Goal: Task Accomplishment & Management: Manage account settings

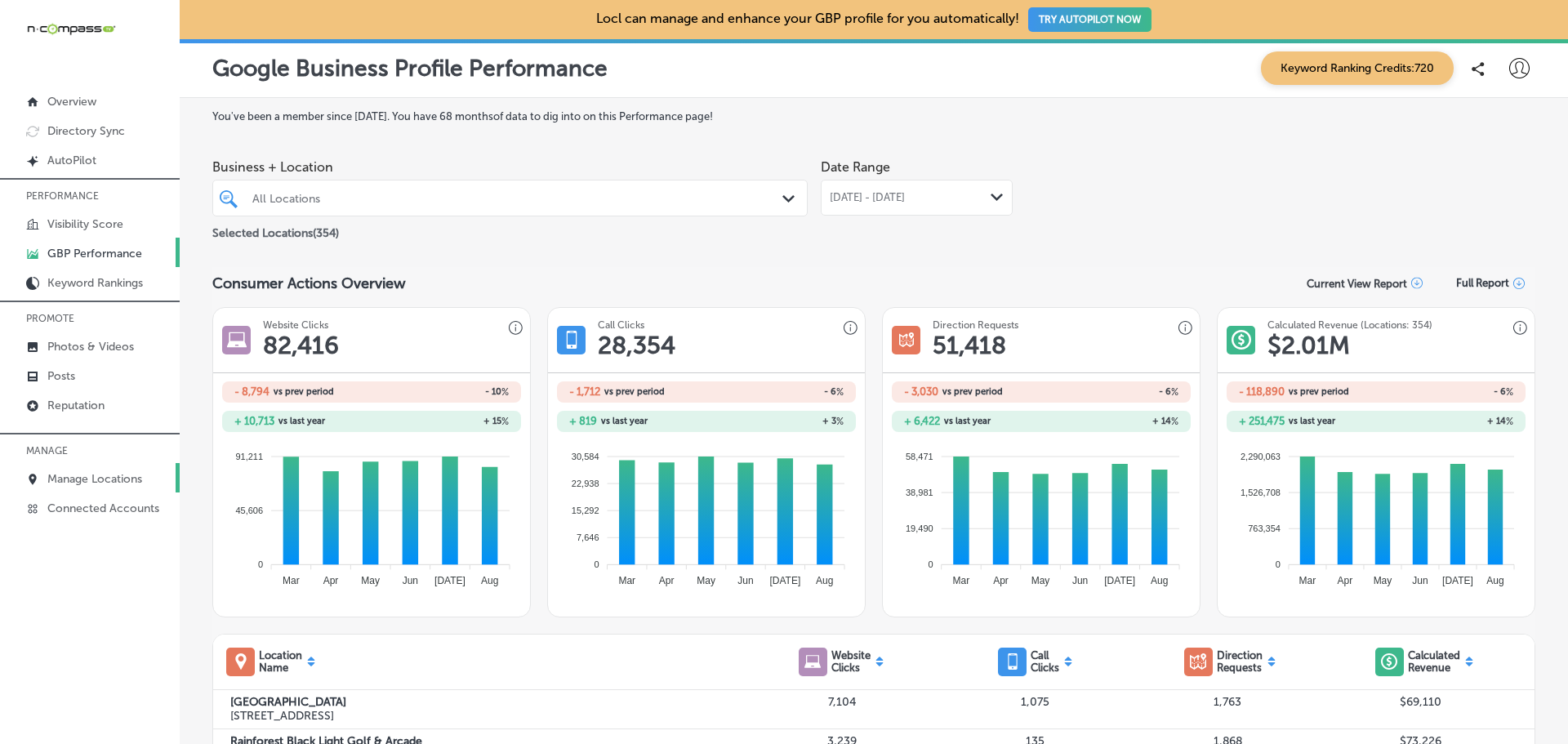
click at [97, 481] on p "Manage Locations" at bounding box center [95, 478] width 95 height 14
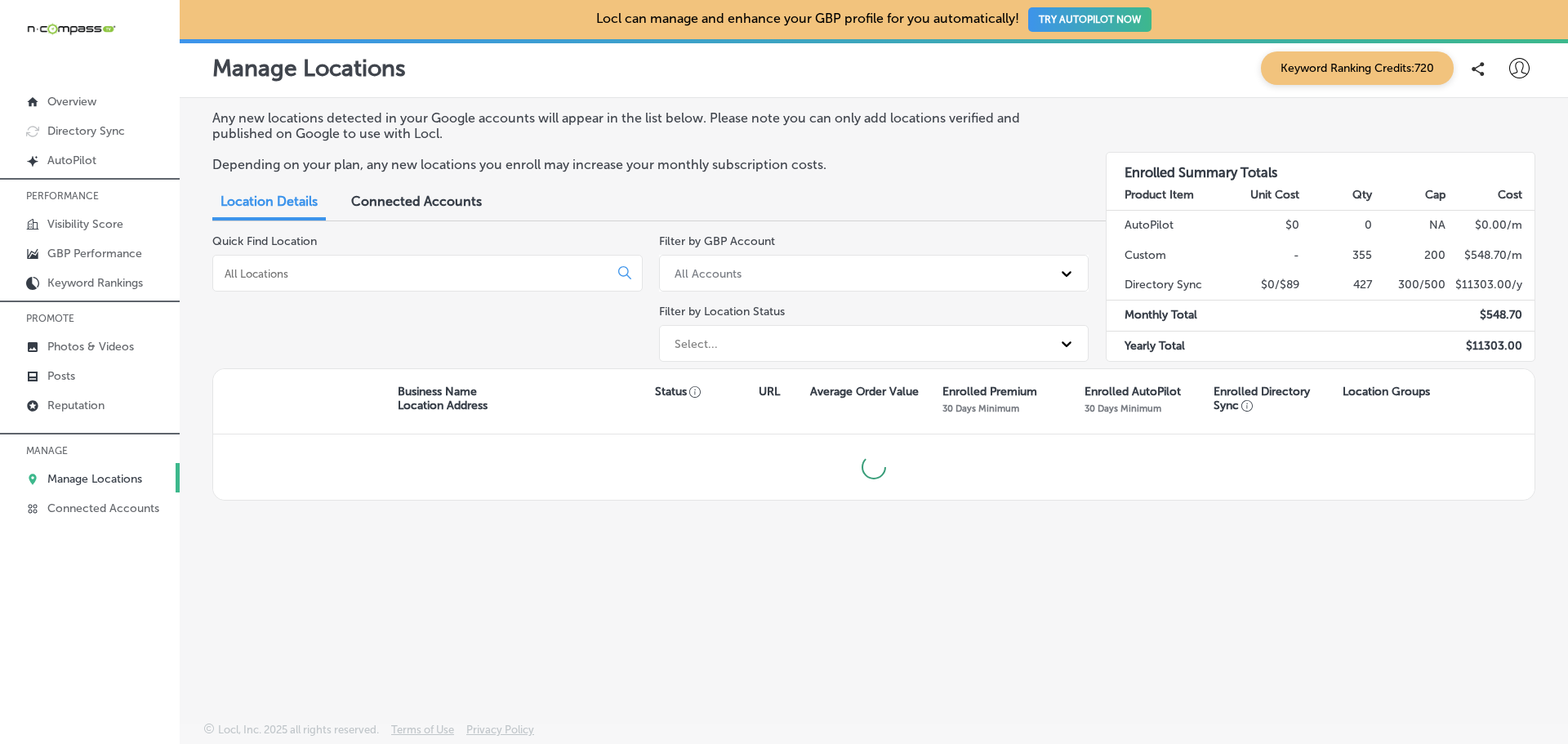
click at [248, 272] on input at bounding box center [414, 273] width 382 height 15
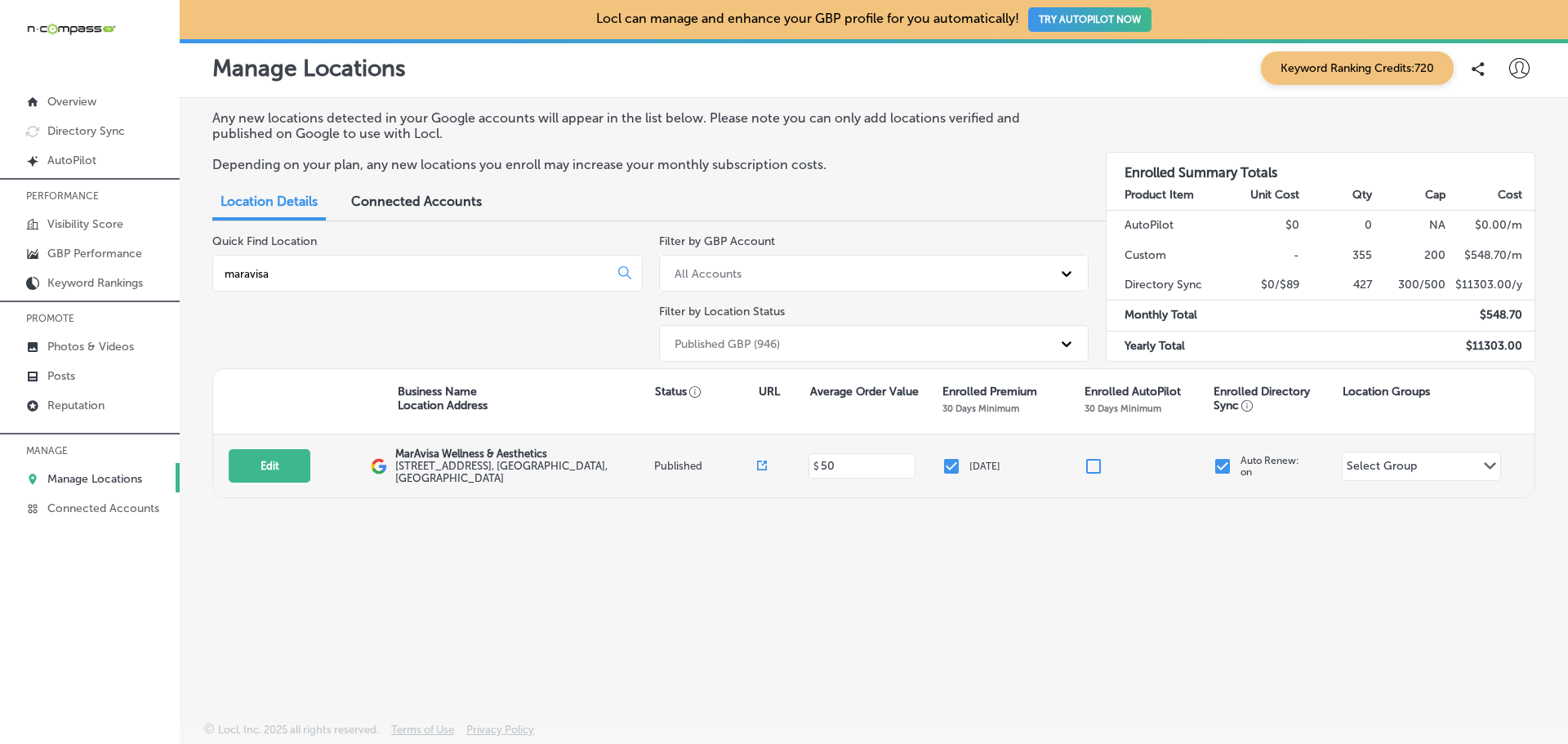
type input "maravisa"
click at [430, 455] on p "MarAvisa Wellness & Aesthetics" at bounding box center [522, 453] width 255 height 12
click at [285, 474] on button "Edit" at bounding box center [270, 465] width 82 height 33
select select "US"
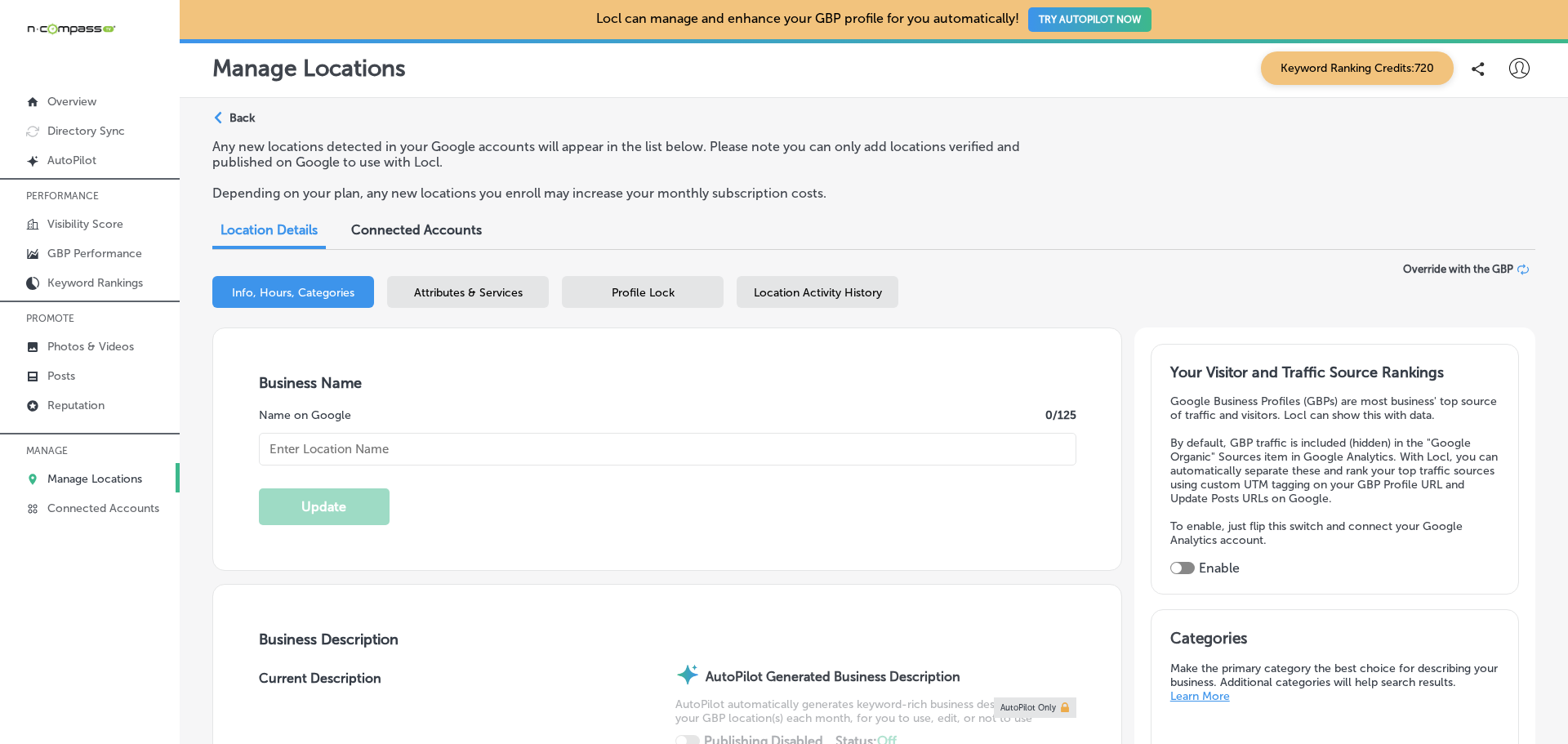
type input "MarAvisa Wellness & Aesthetics"
type input "[STREET_ADDRESS]"
type input "Suite 303"
type input "[GEOGRAPHIC_DATA]"
type input "32086"
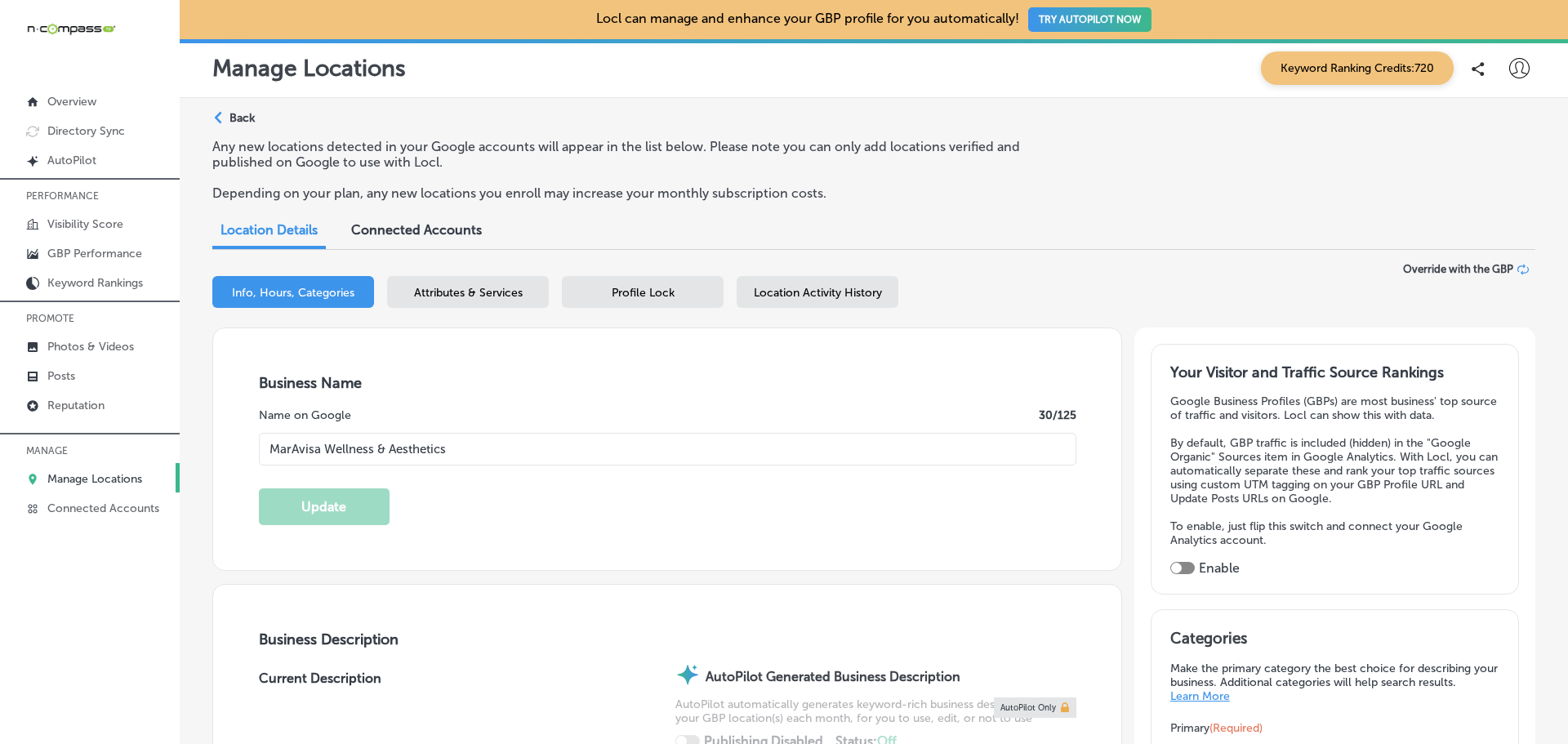
type input "US"
type input "[URL][DOMAIN_NAME]"
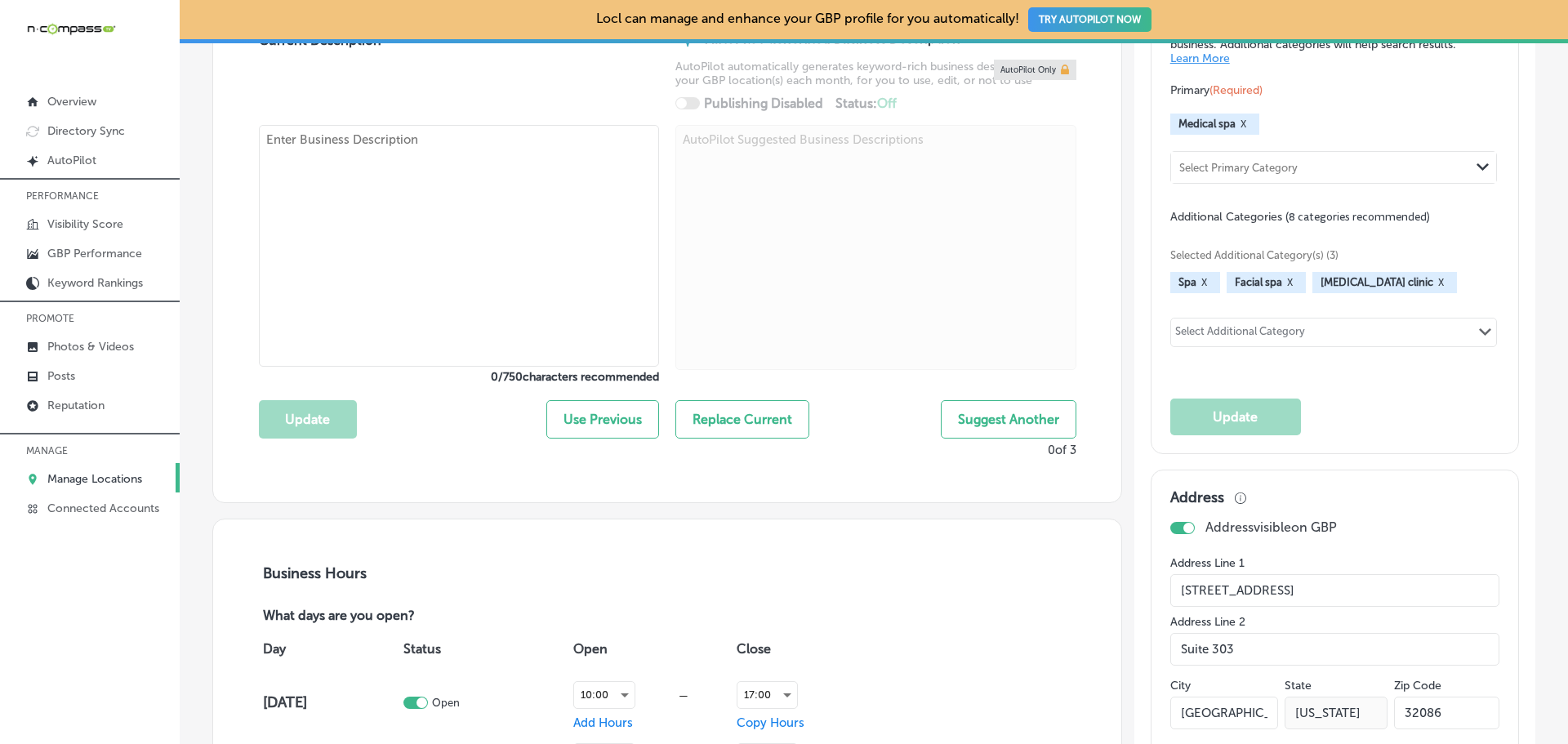
checkbox input "true"
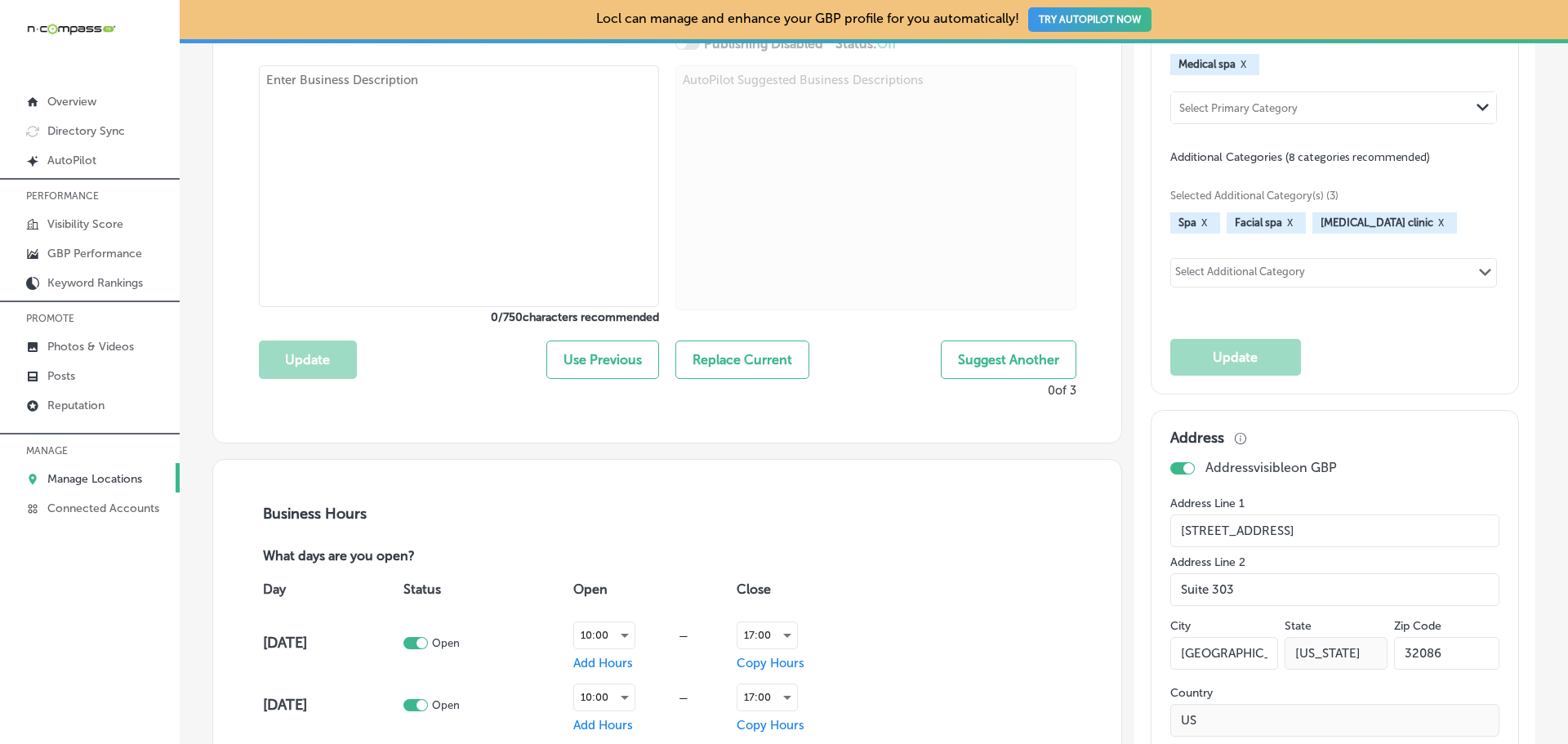
type textarea "MarAvisa Wellness & Aesthetics is a premier medical spa in [GEOGRAPHIC_DATA][PE…"
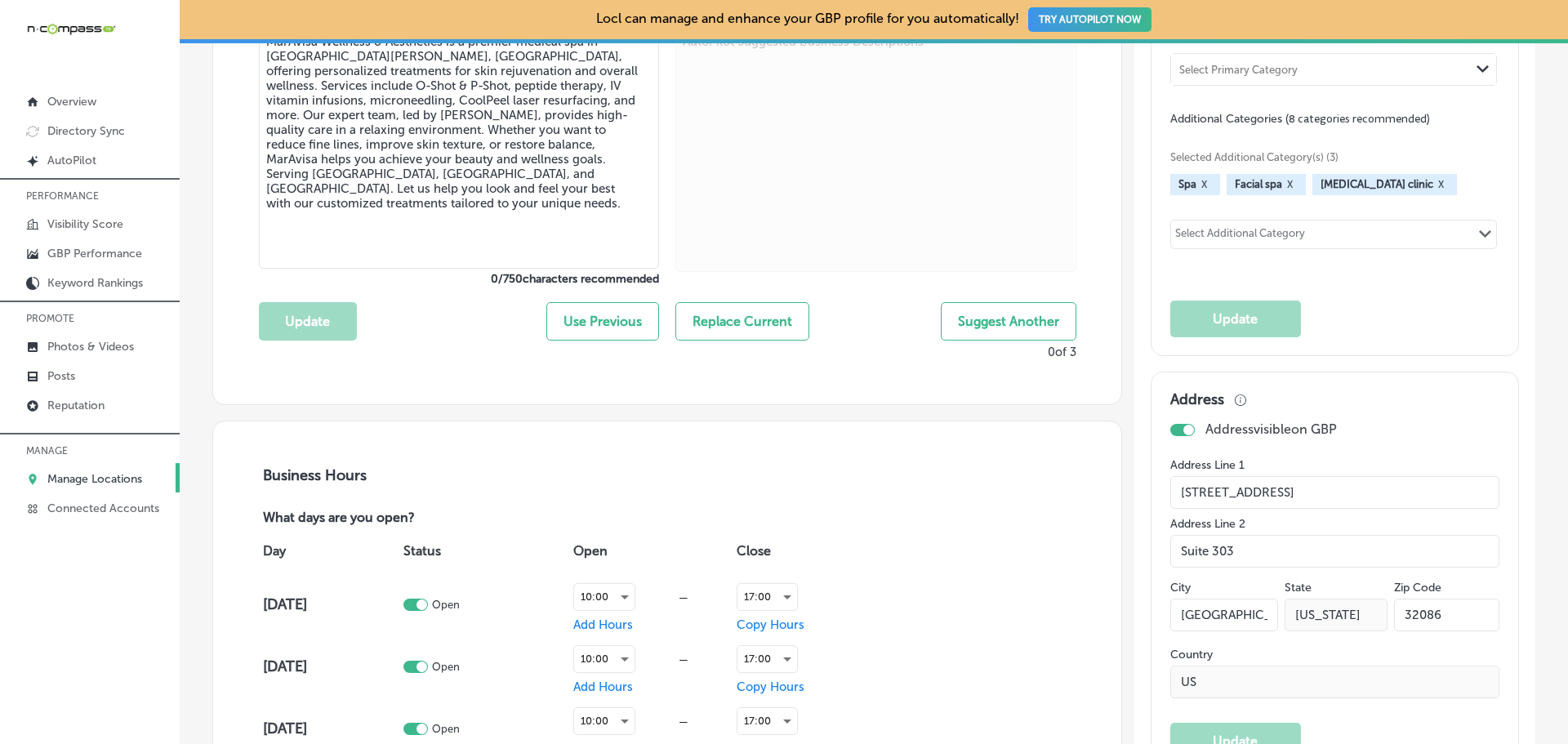
type input "[PHONE_NUMBER]"
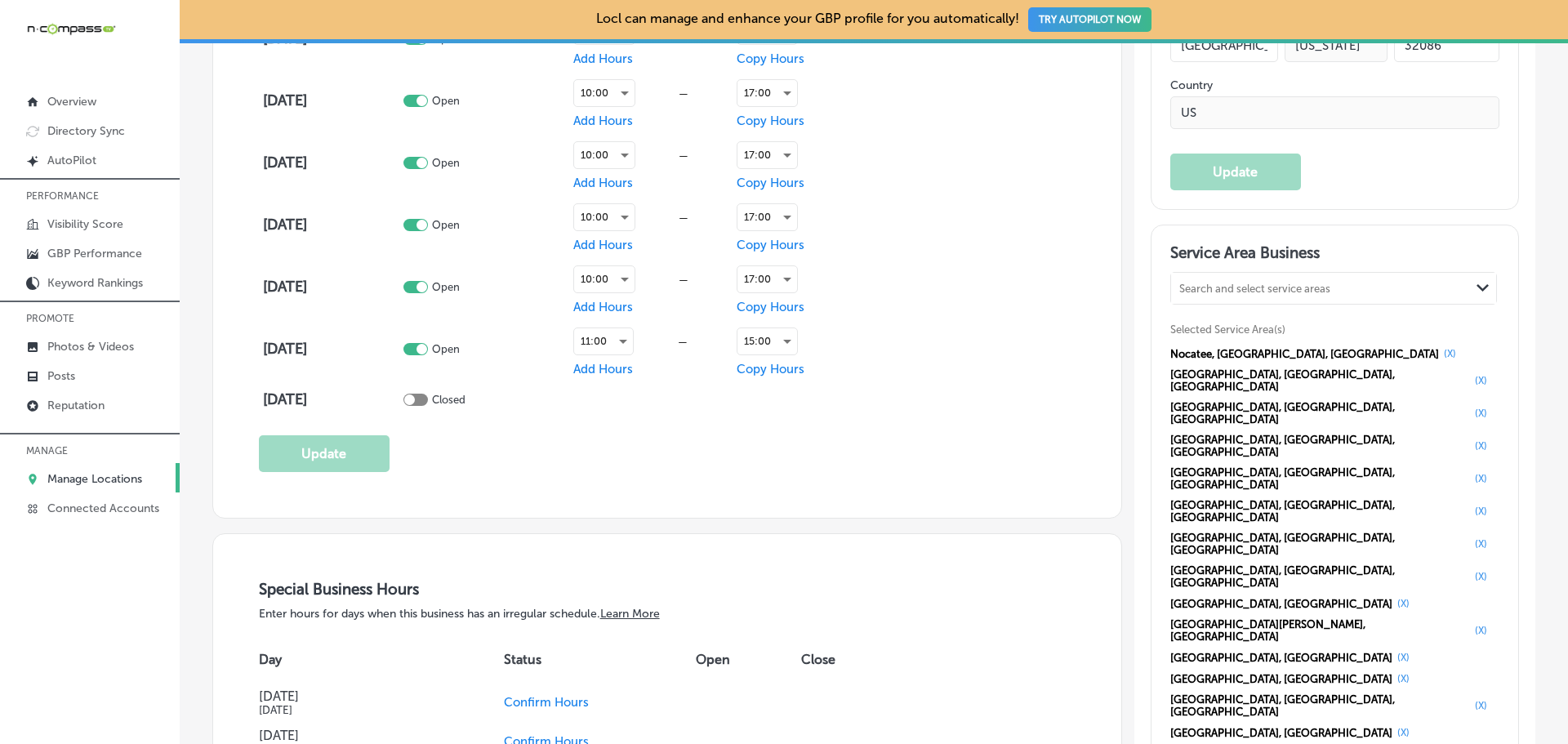
scroll to position [1306, 0]
click at [103, 346] on p "Photos & Videos" at bounding box center [90, 346] width 86 height 14
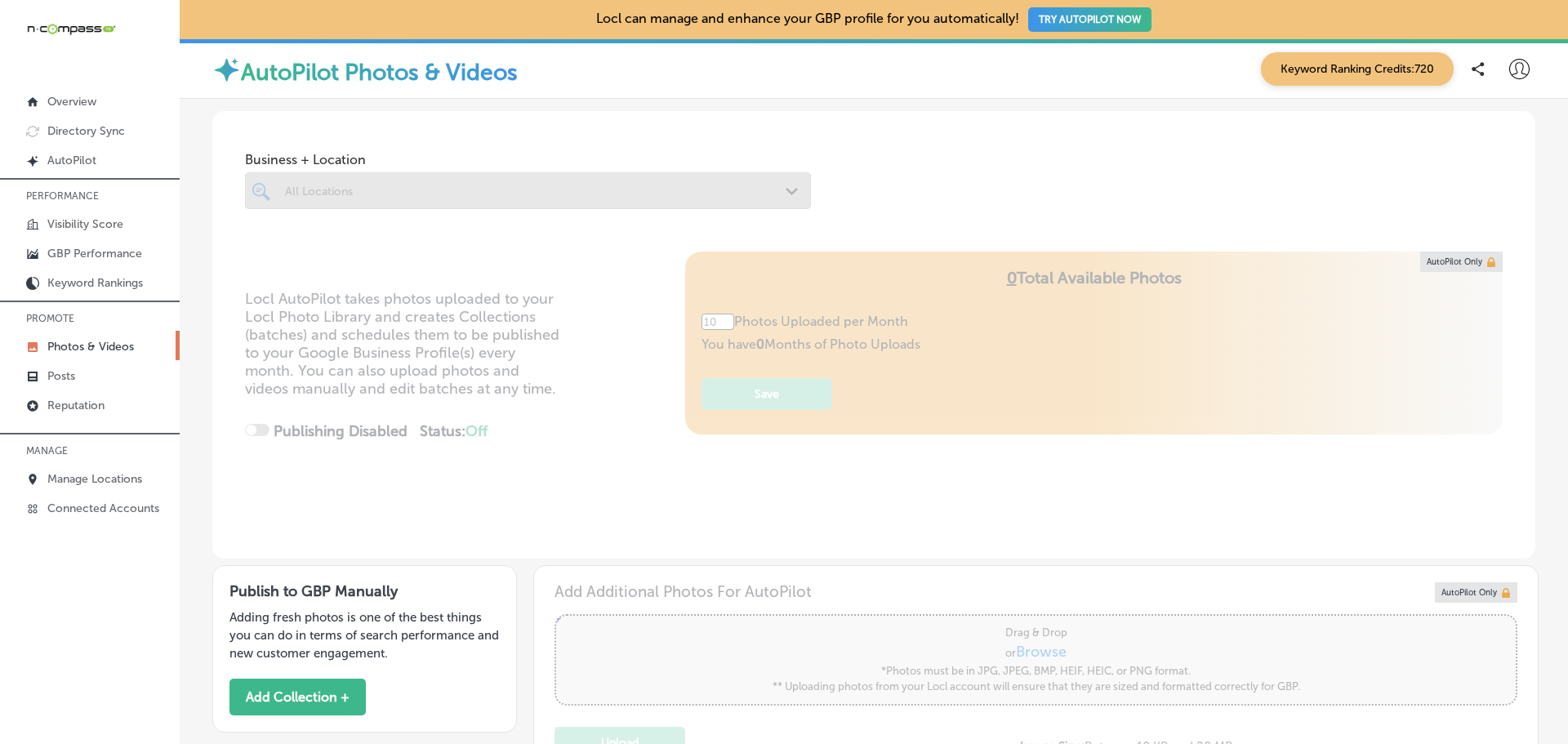
type input "5"
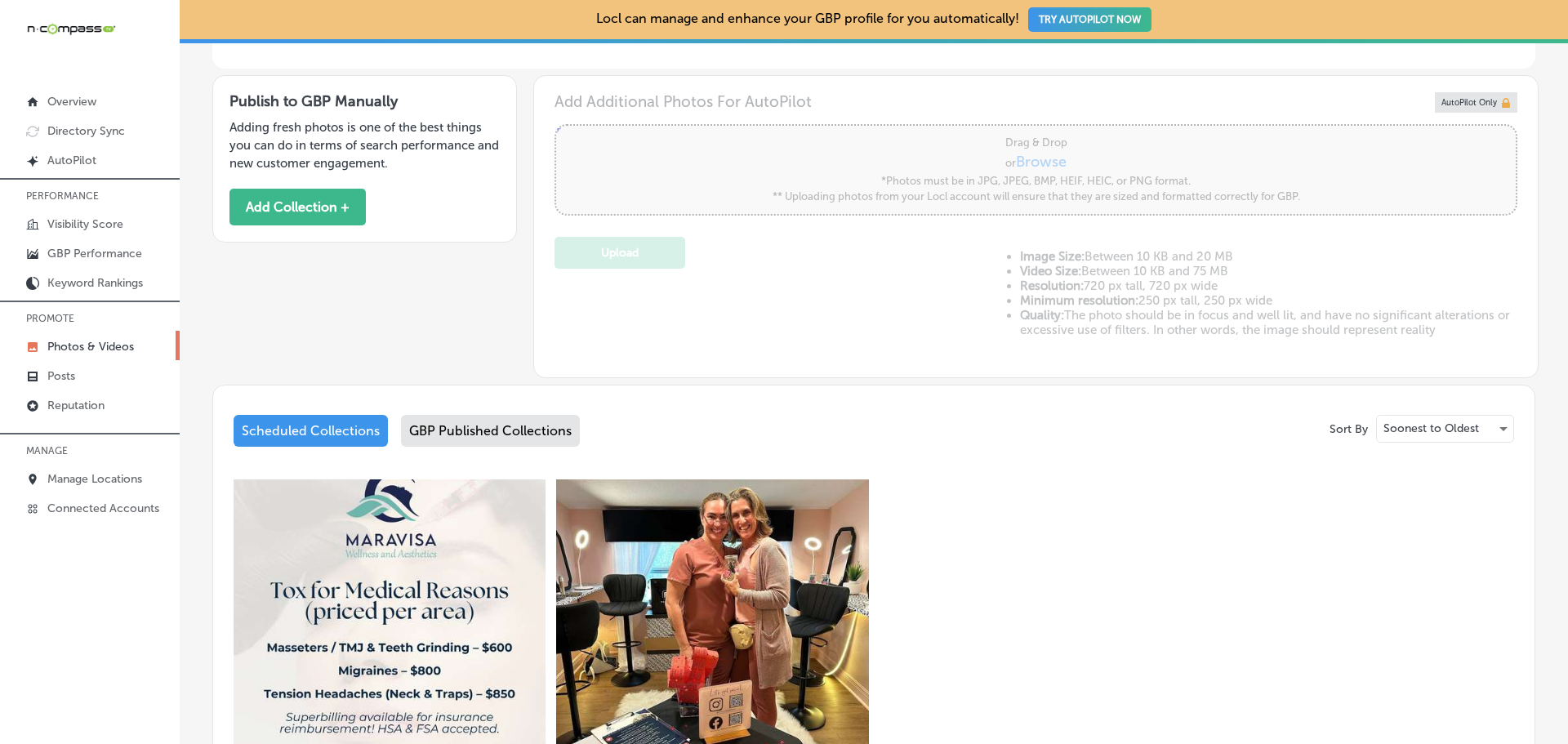
click at [535, 427] on div "GBP Published Collections" at bounding box center [490, 430] width 178 height 32
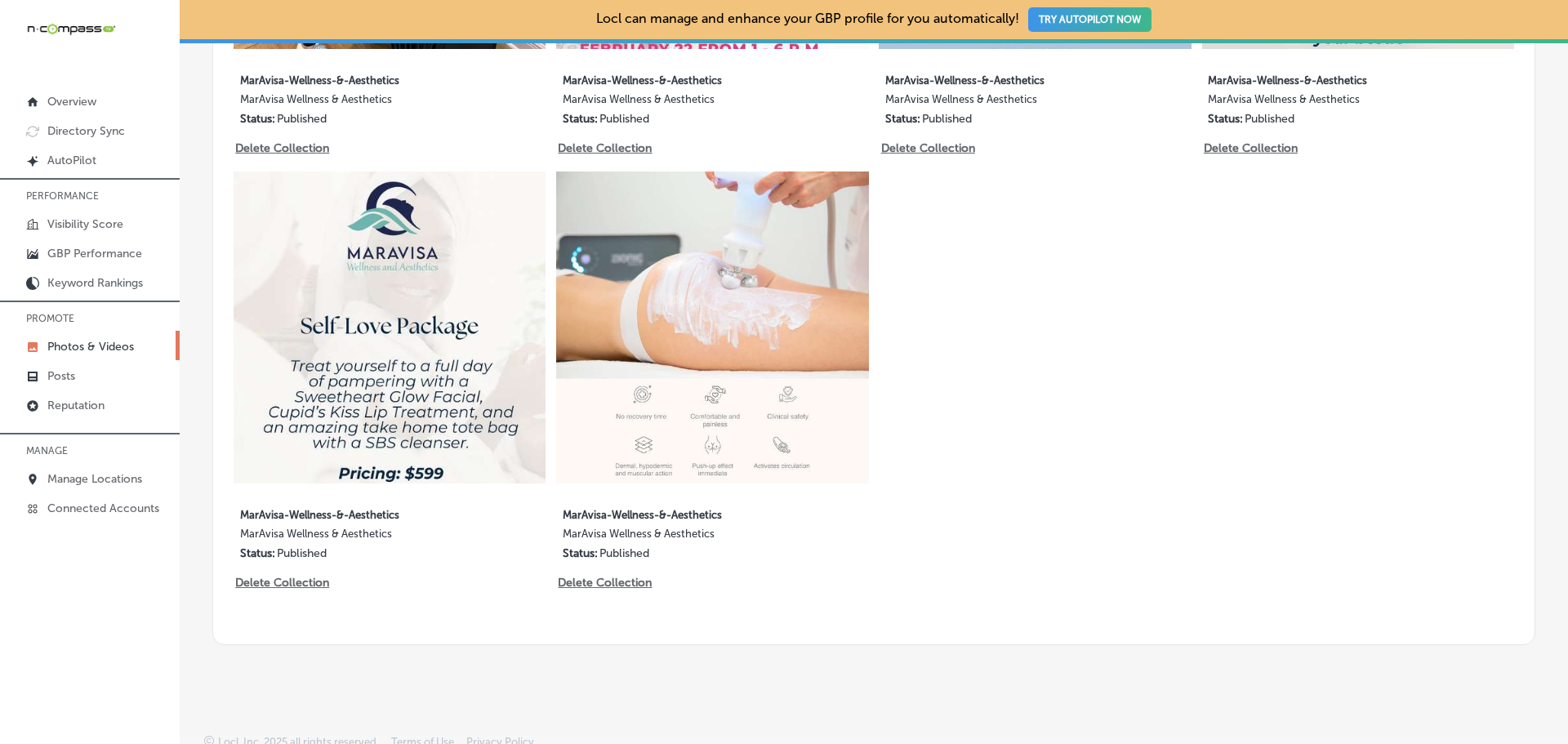
scroll to position [1237, 0]
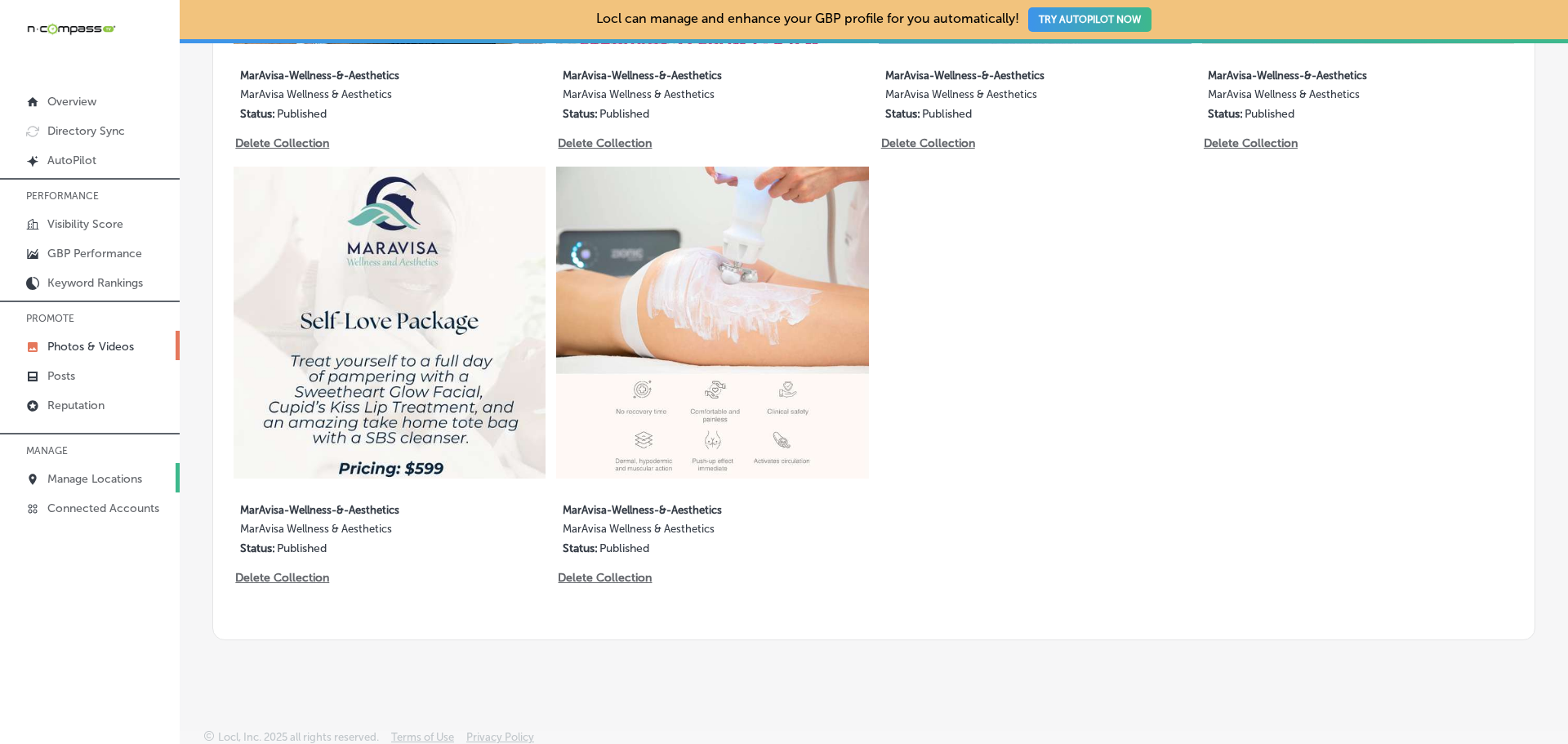
click at [76, 475] on p "Manage Locations" at bounding box center [95, 478] width 95 height 14
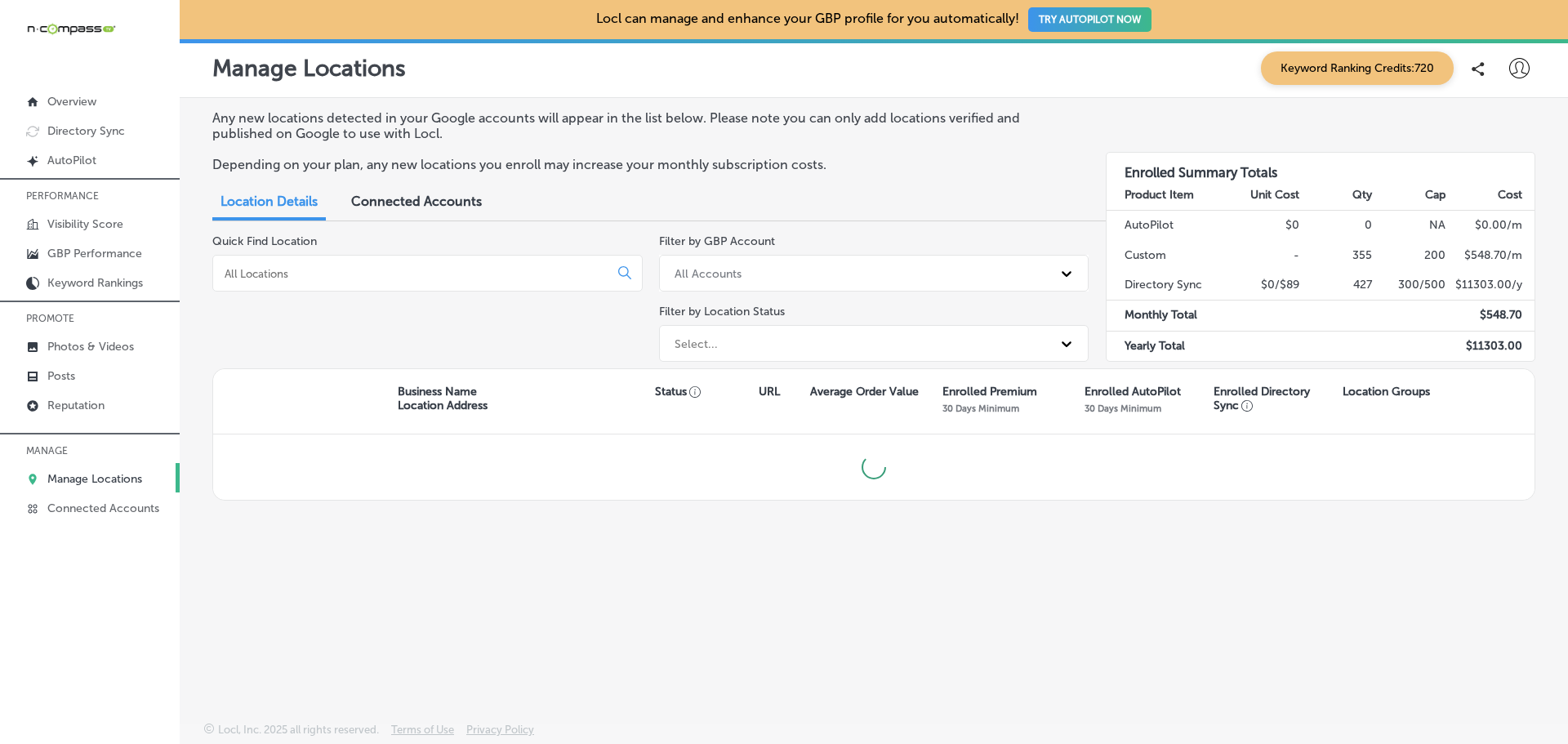
click at [299, 277] on input at bounding box center [414, 273] width 382 height 15
type input "0"
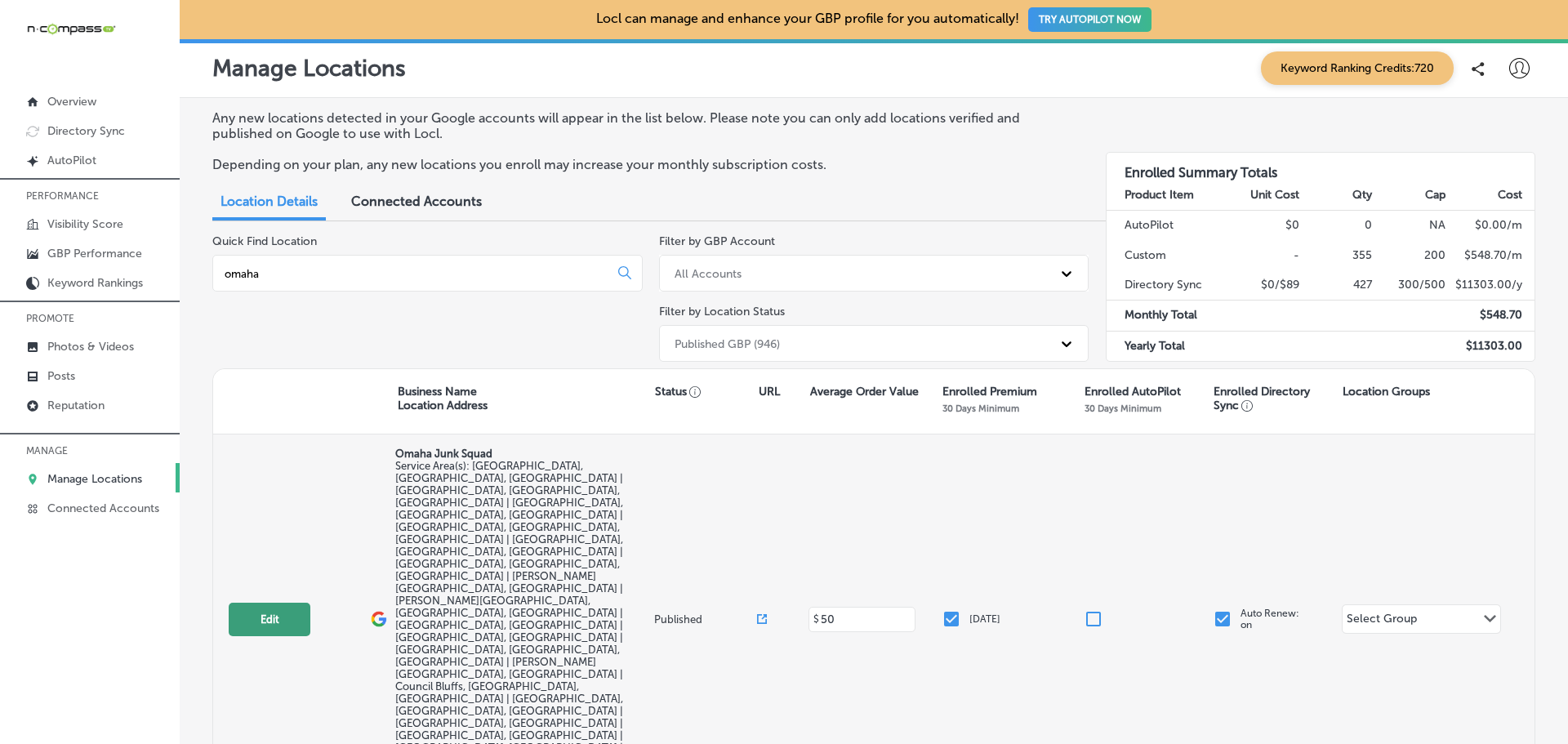
type input "omaha"
click at [296, 603] on button "Edit" at bounding box center [270, 620] width 82 height 33
select select "US"
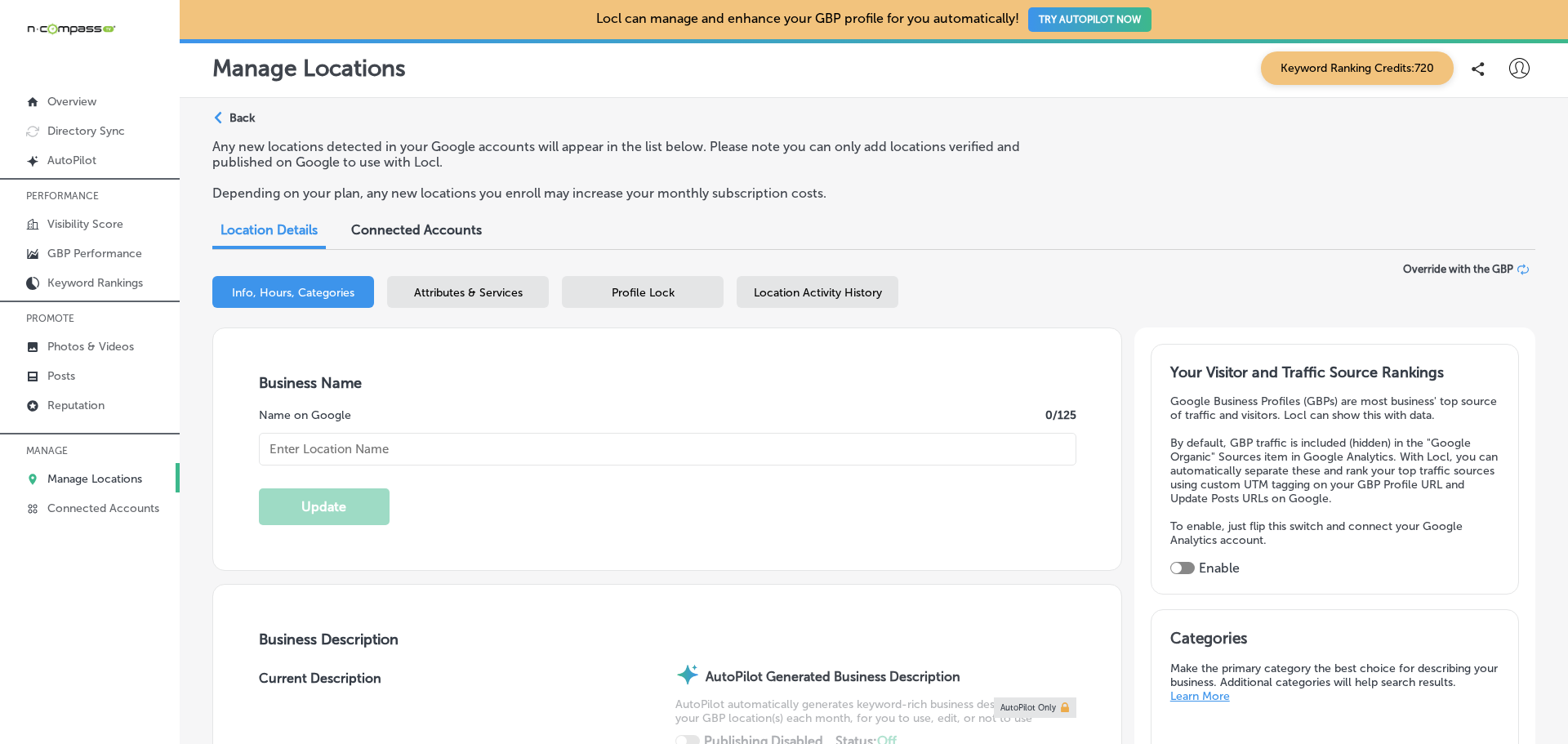
checkbox input "true"
type input "[URL][DOMAIN_NAME]"
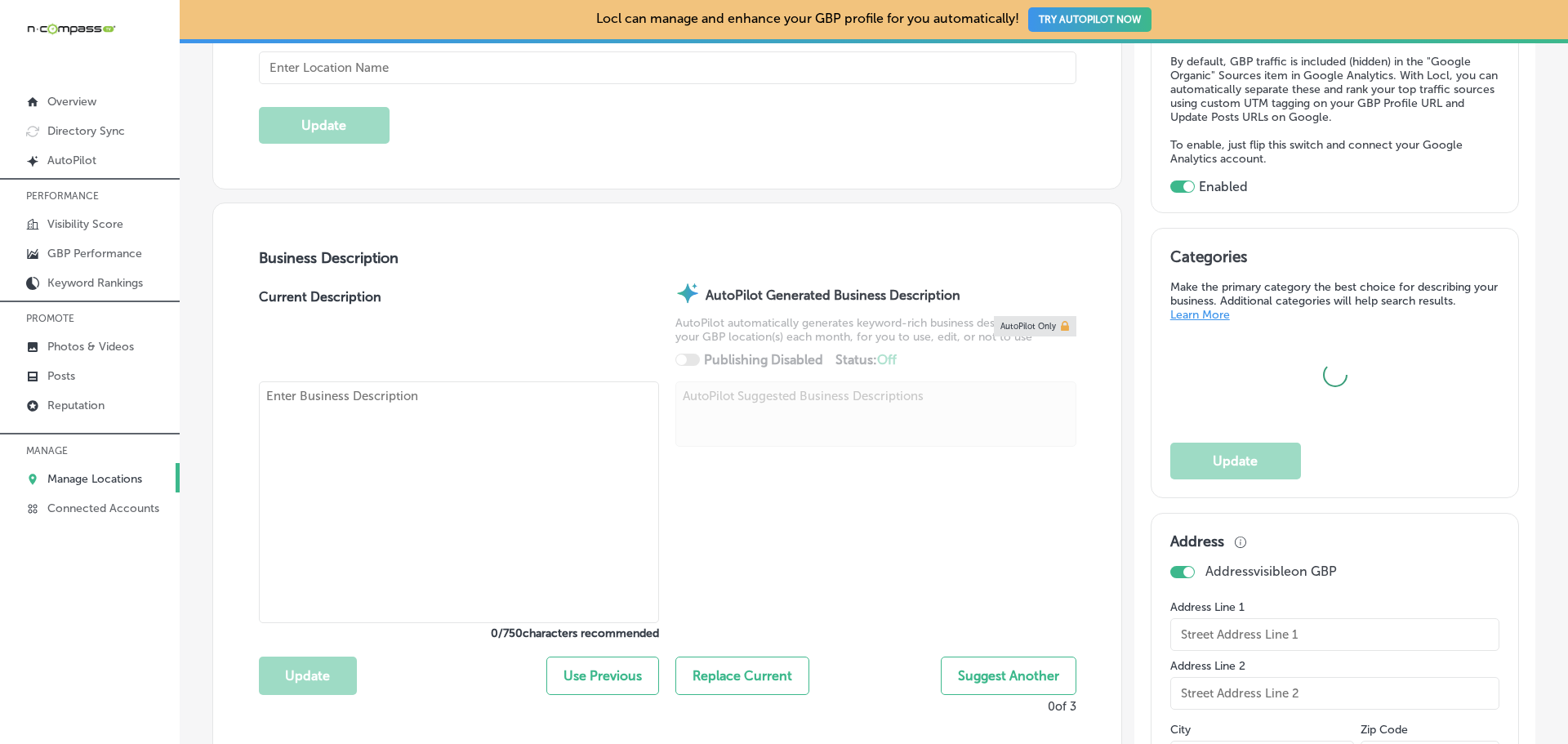
type input "[PHONE_NUMBER]"
type textarea "Omaha Junk Squad is your go-to junk removal company serving the [GEOGRAPHIC_DAT…"
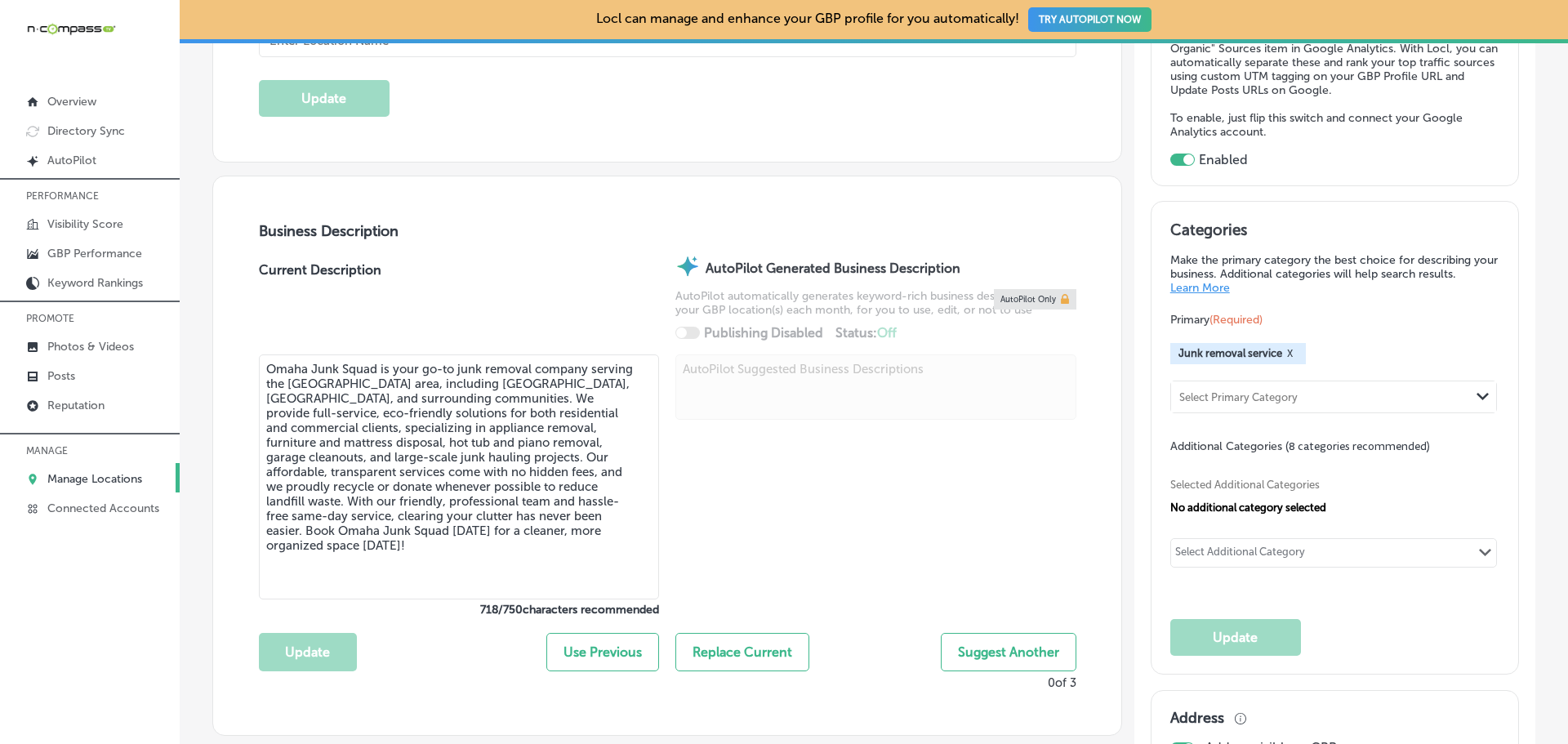
checkbox input "false"
type input "[STREET_ADDRESS]"
type input "[GEOGRAPHIC_DATA]"
type input "68134"
type input "US"
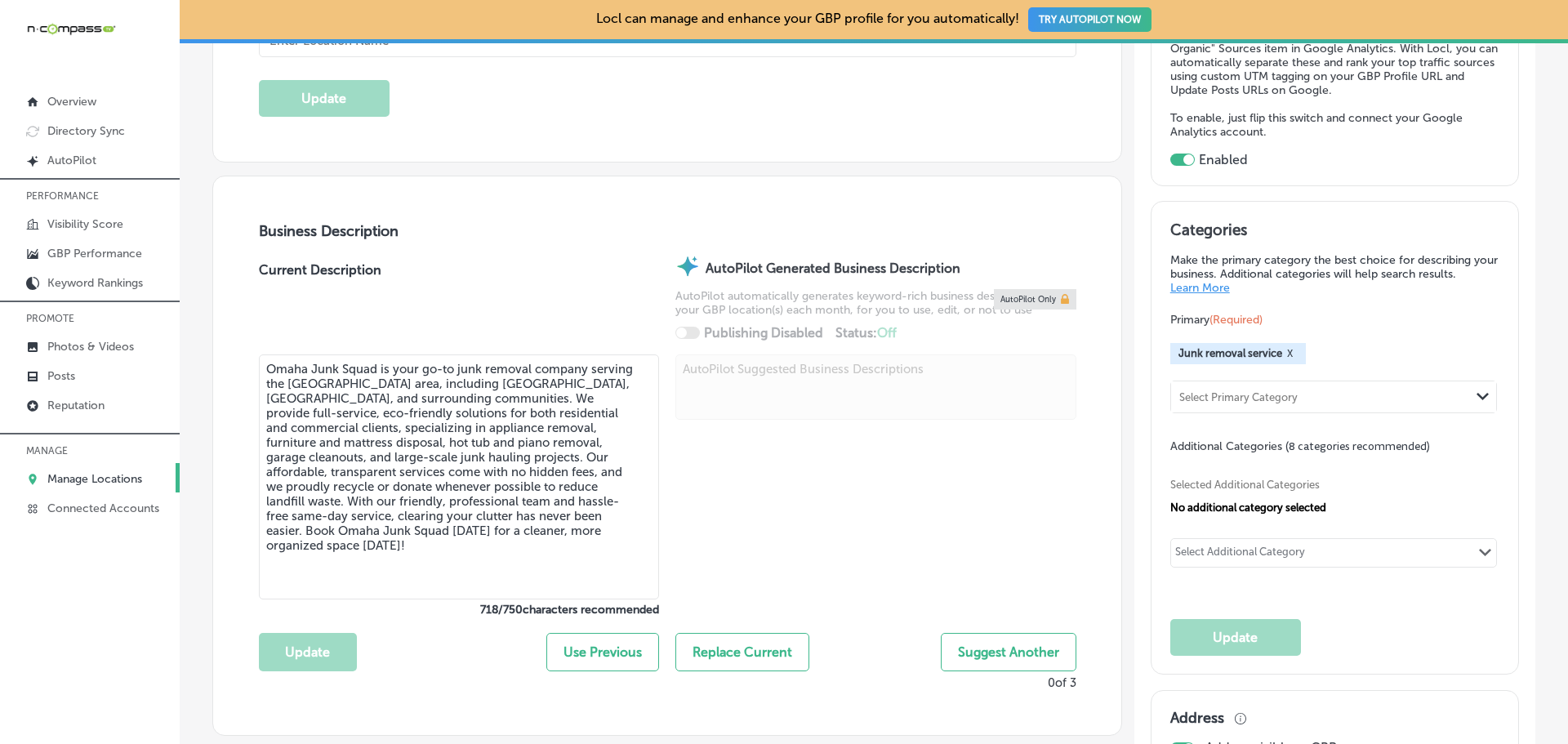
type input "Omaha Junk Squad"
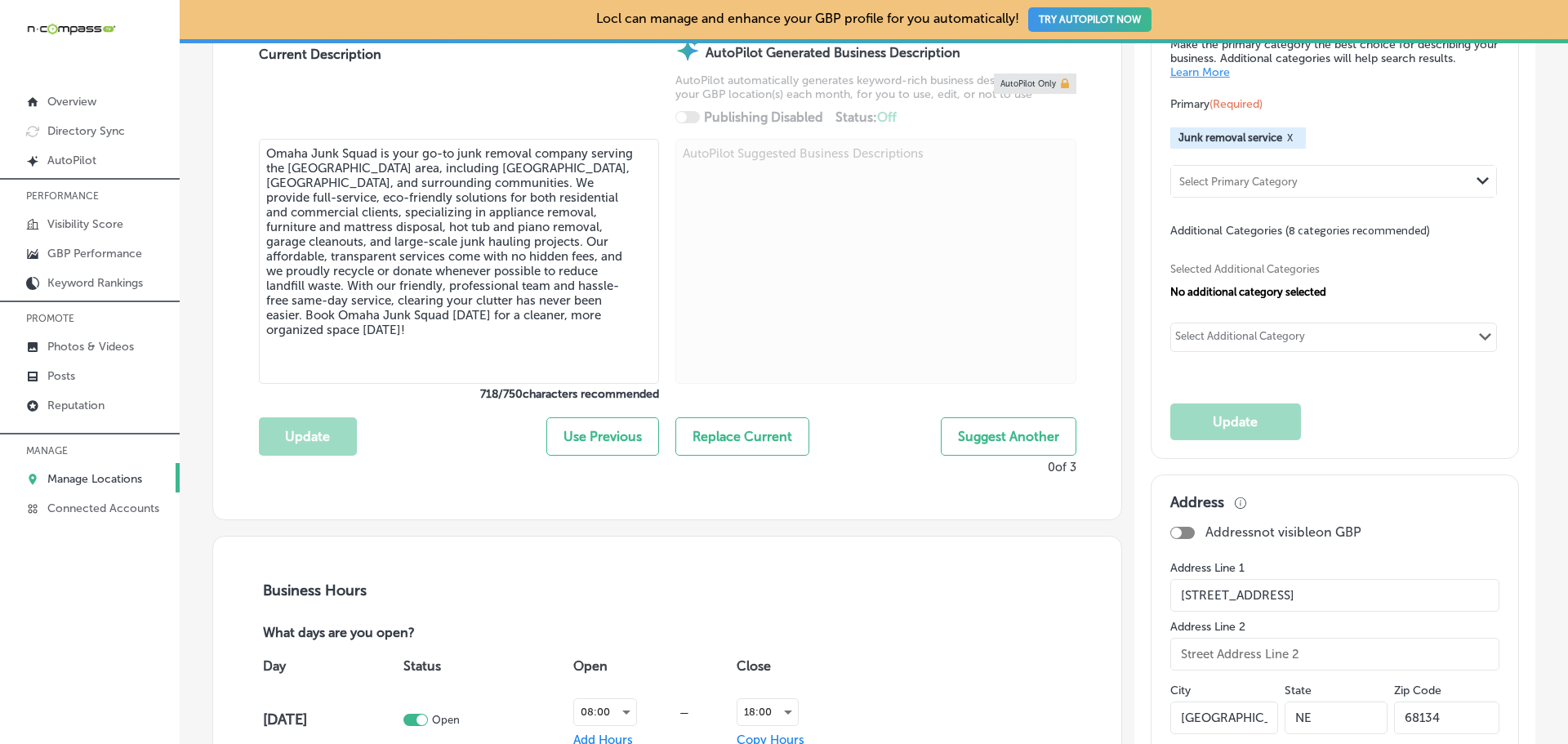
scroll to position [816, 0]
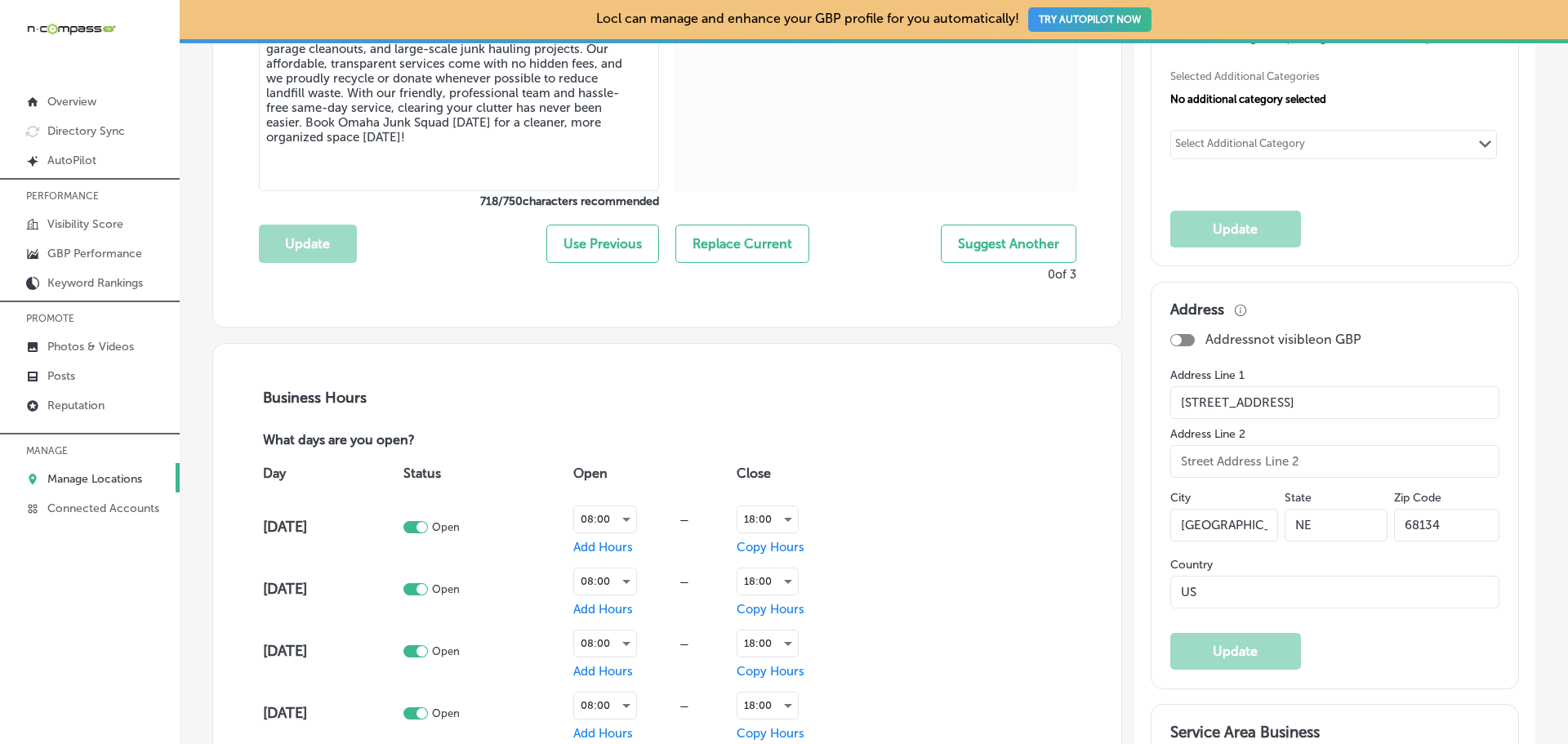
click at [131, 475] on p "Manage Locations" at bounding box center [95, 478] width 95 height 14
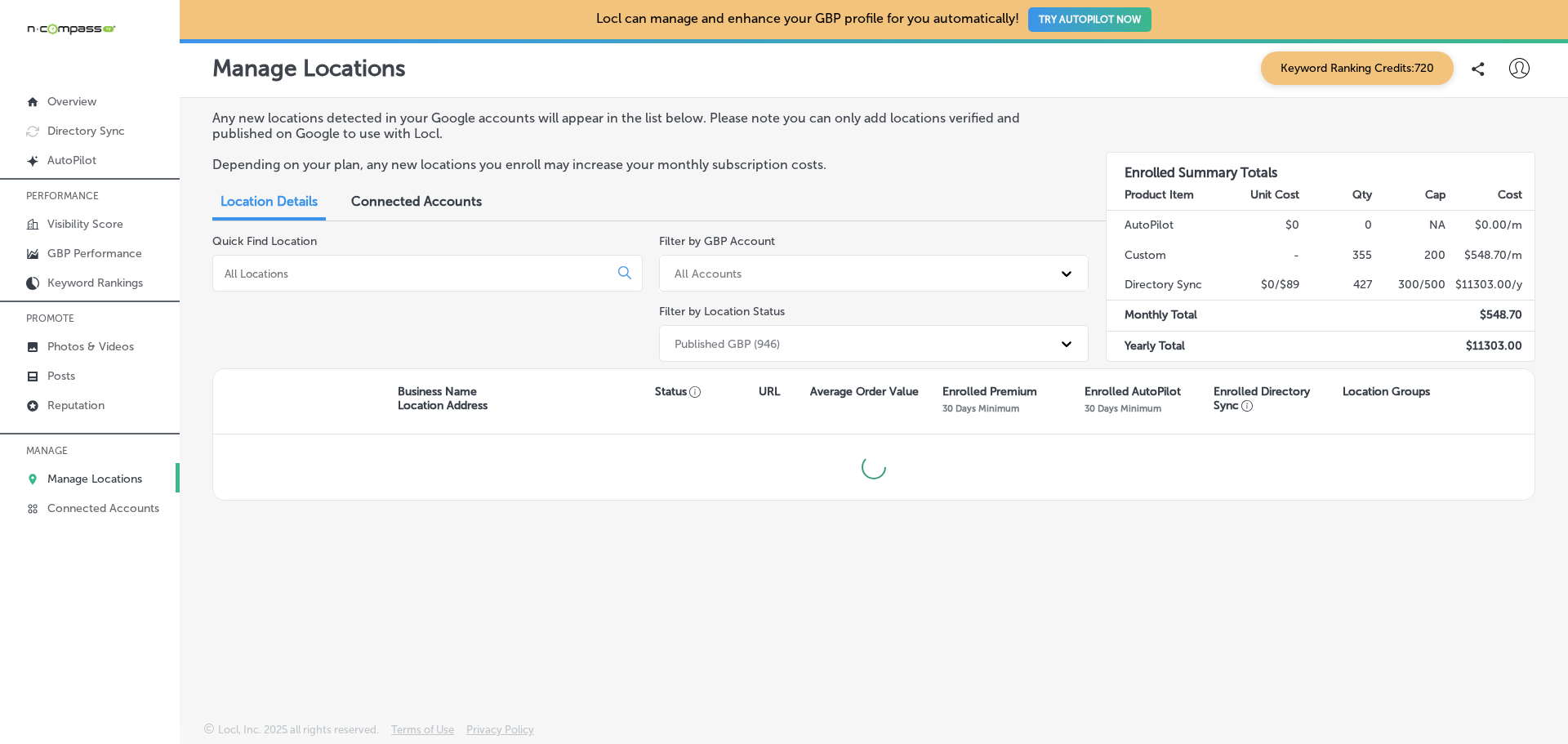
click at [350, 280] on input at bounding box center [414, 273] width 382 height 15
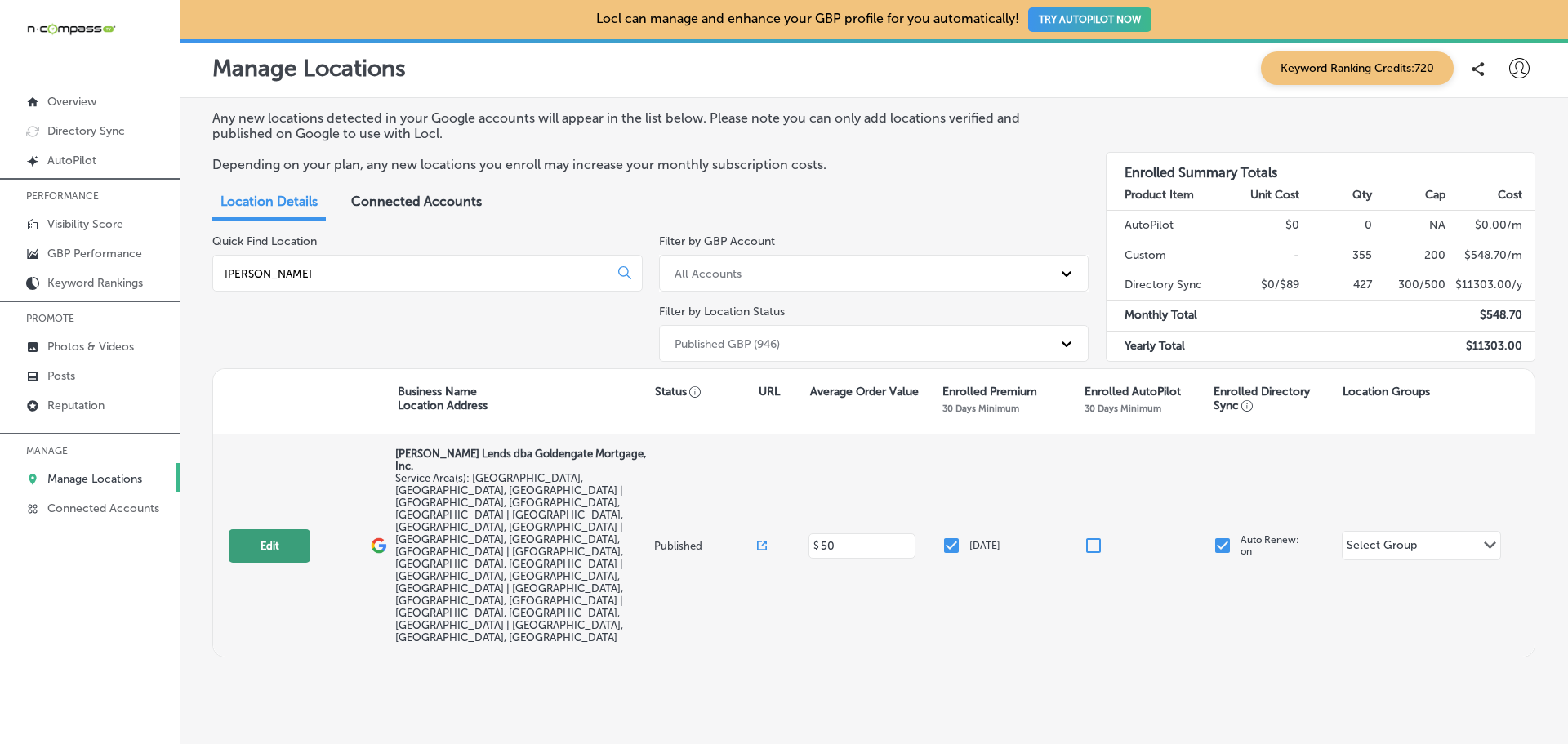
type input "[PERSON_NAME]"
click at [277, 529] on button "Edit" at bounding box center [270, 545] width 82 height 33
select select "US"
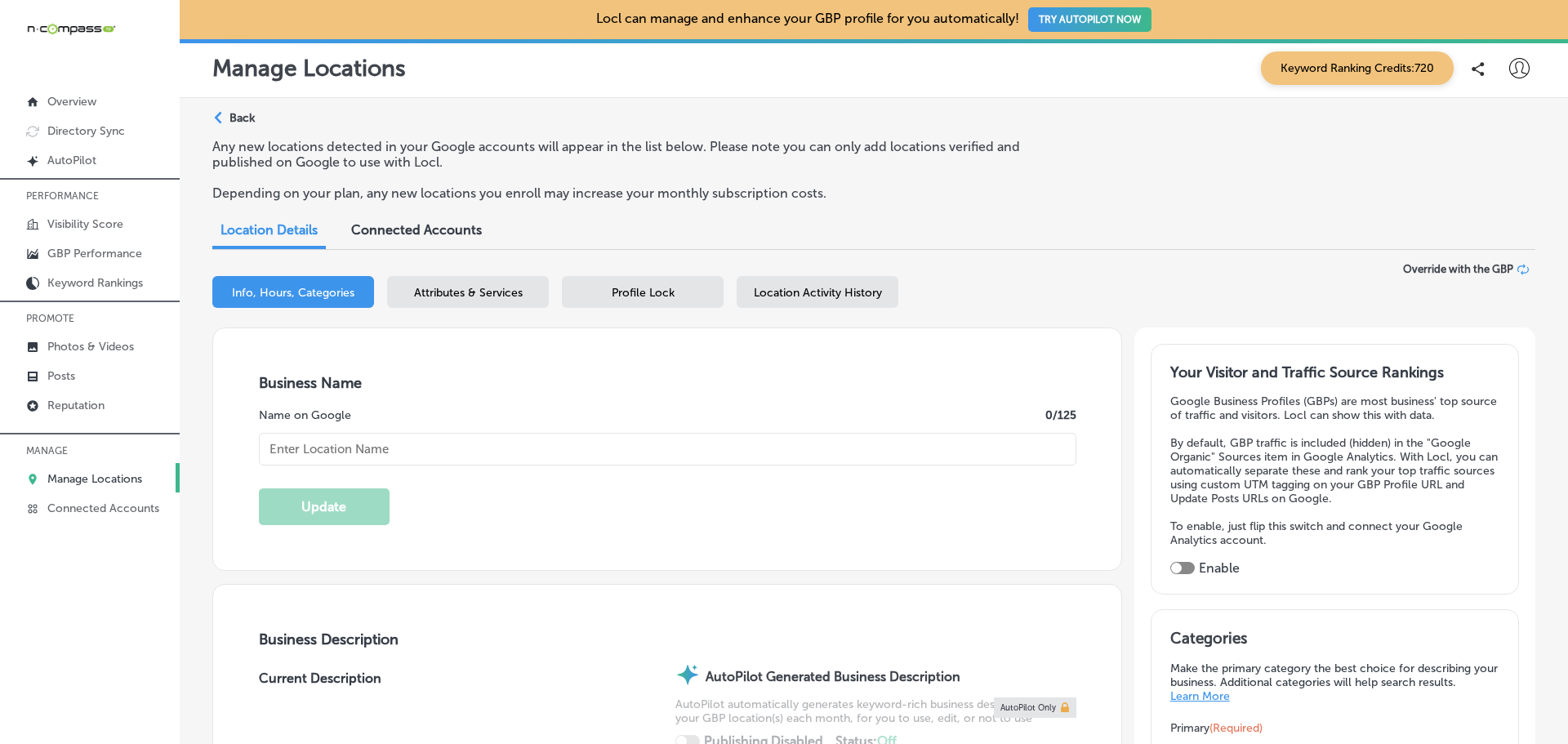
checkbox input "true"
type input "[PERSON_NAME] Lends dba Goldengate Mortgage, Inc."
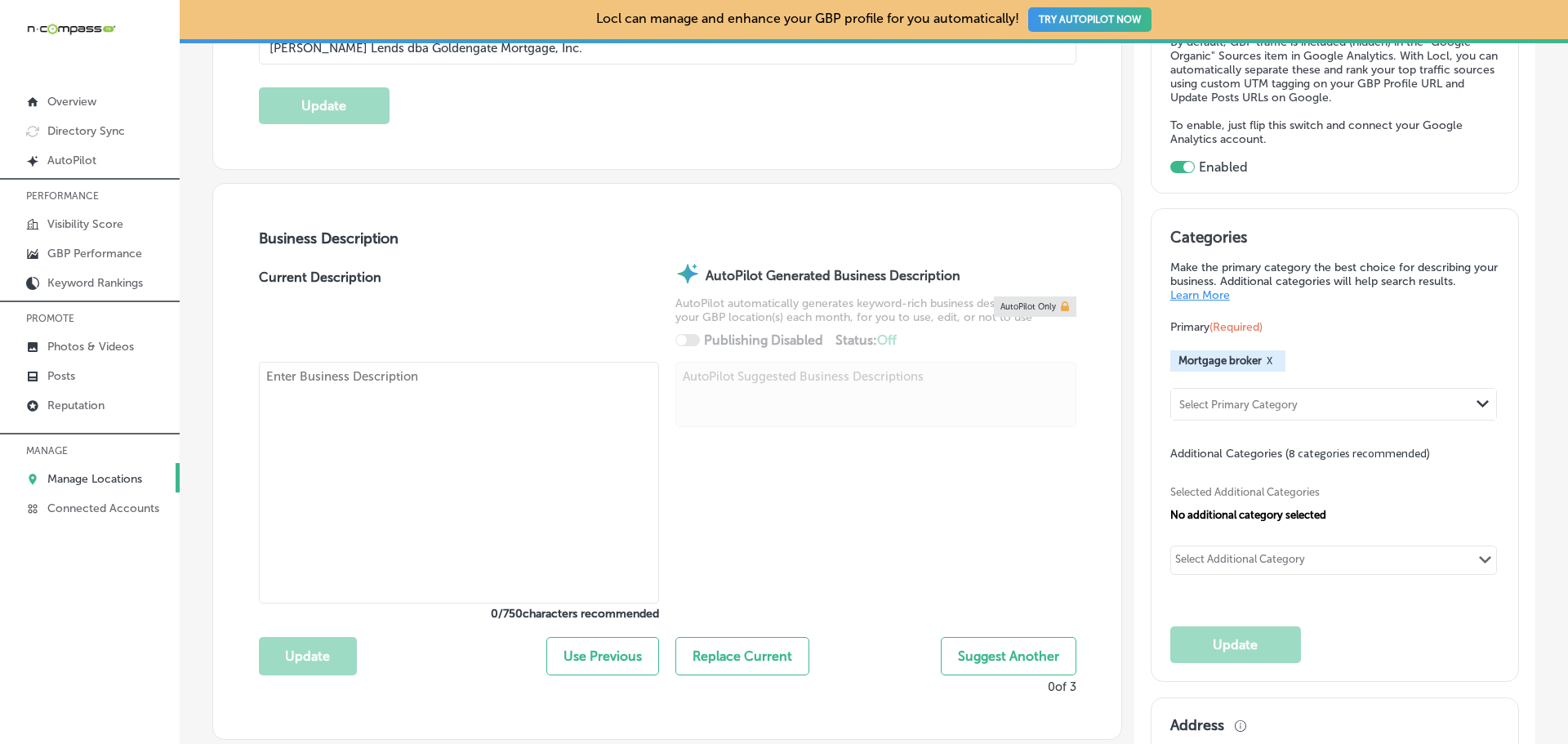
checkbox input "false"
type input "[STREET_ADDRESS]"
type input "Columbia"
type input "29205"
type input "US"
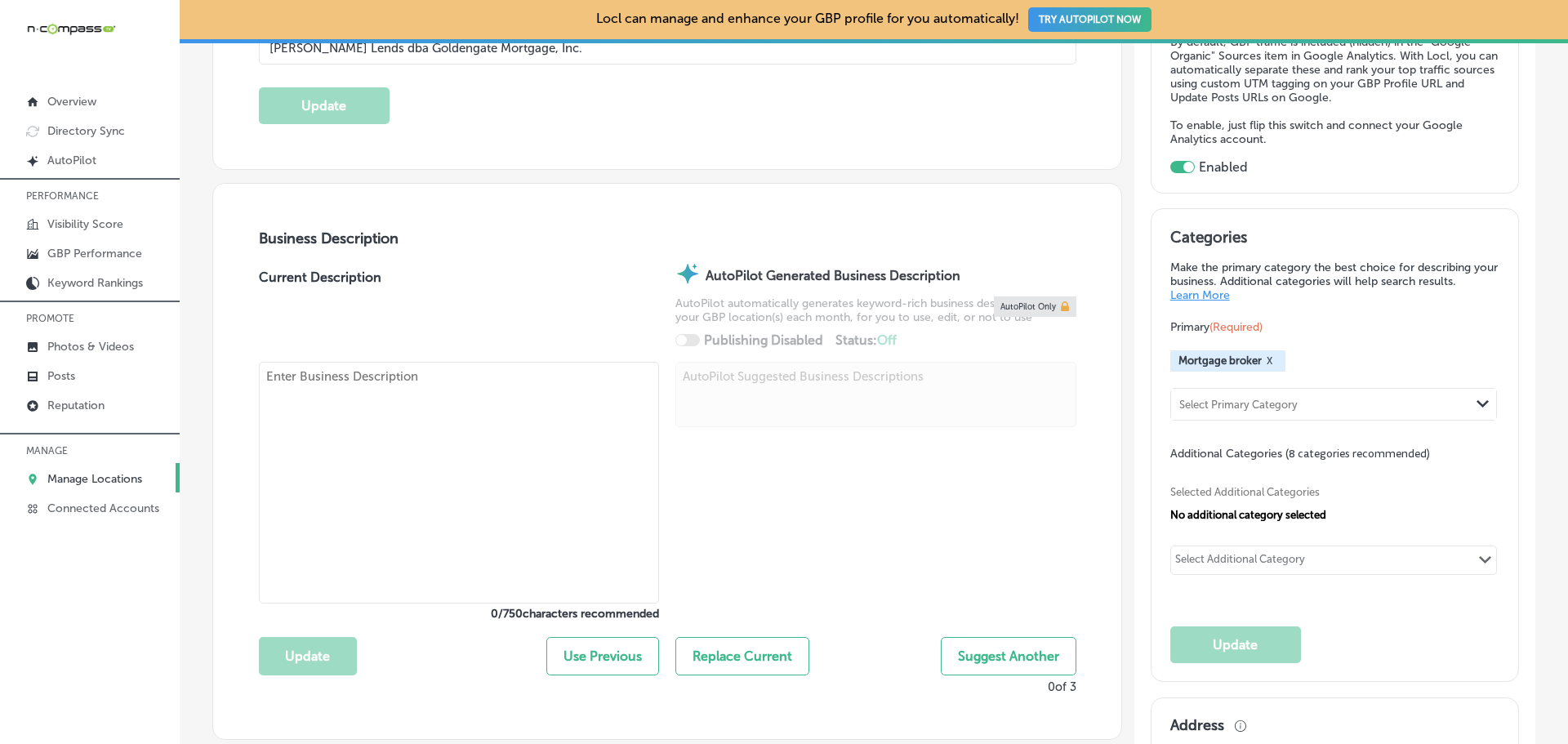
type input "[URL][DOMAIN_NAME]"
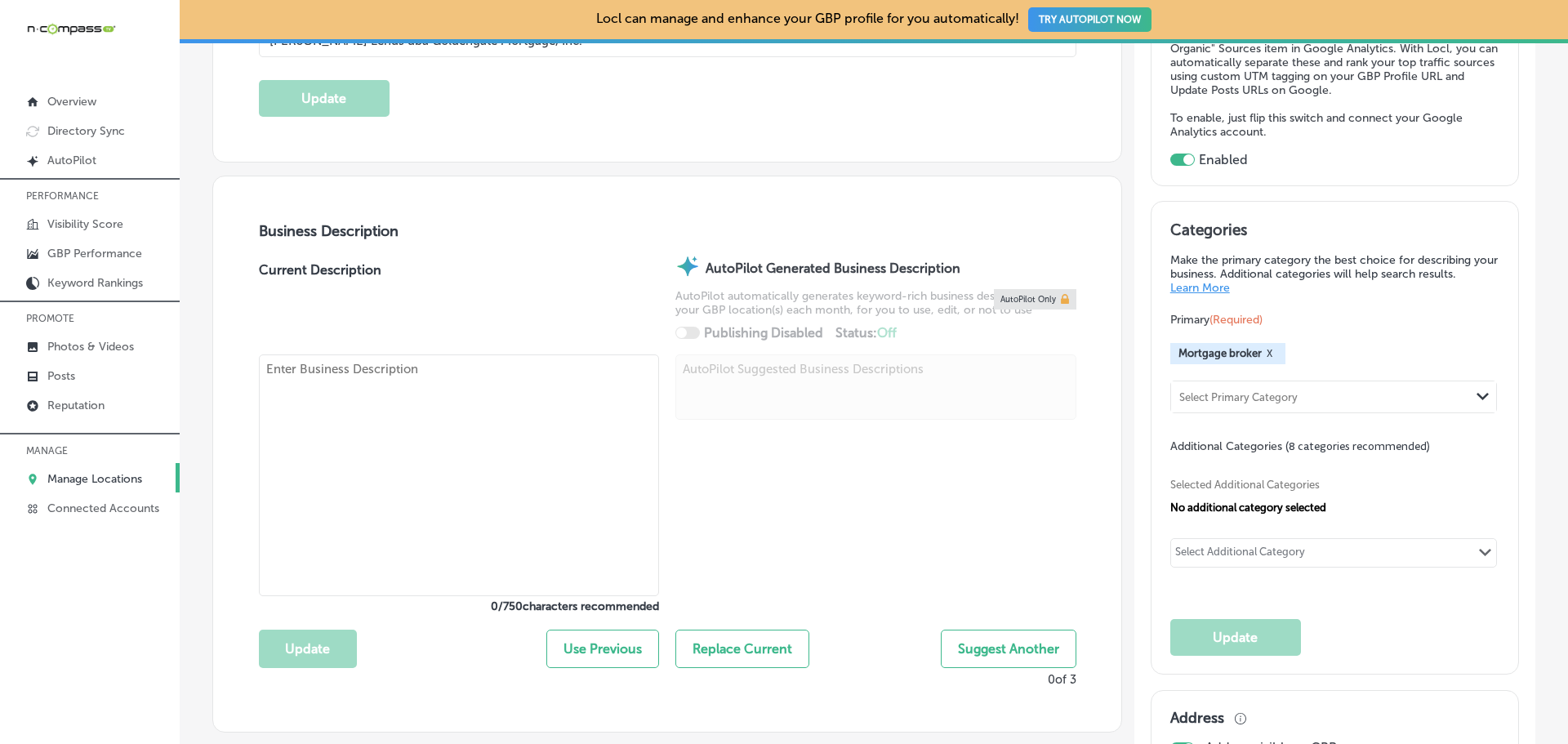
type textarea "[PERSON_NAME] dba Goldengate Mortgage, Inc. is a locally owned mortgage broker …"
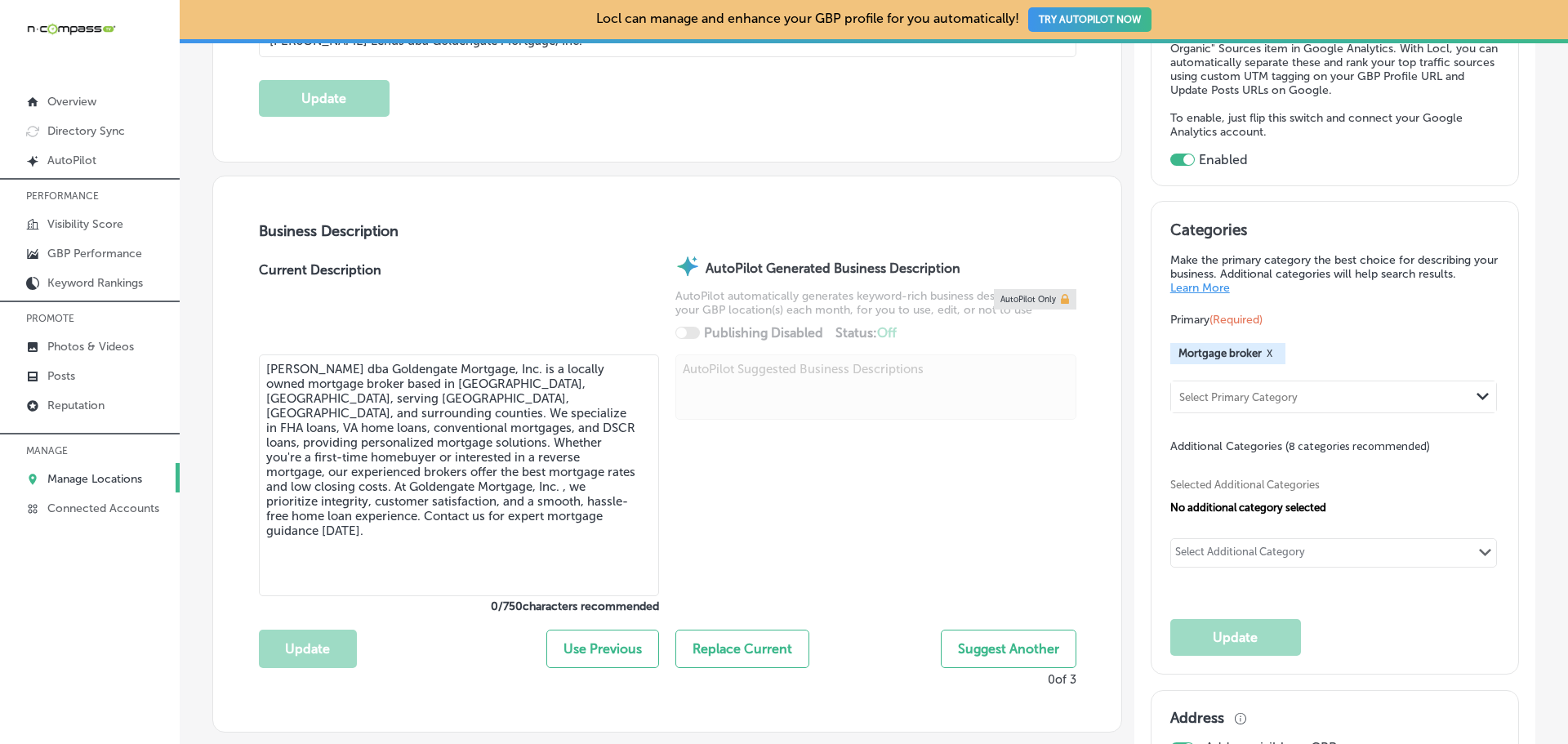
type input "[PHONE_NUMBER]"
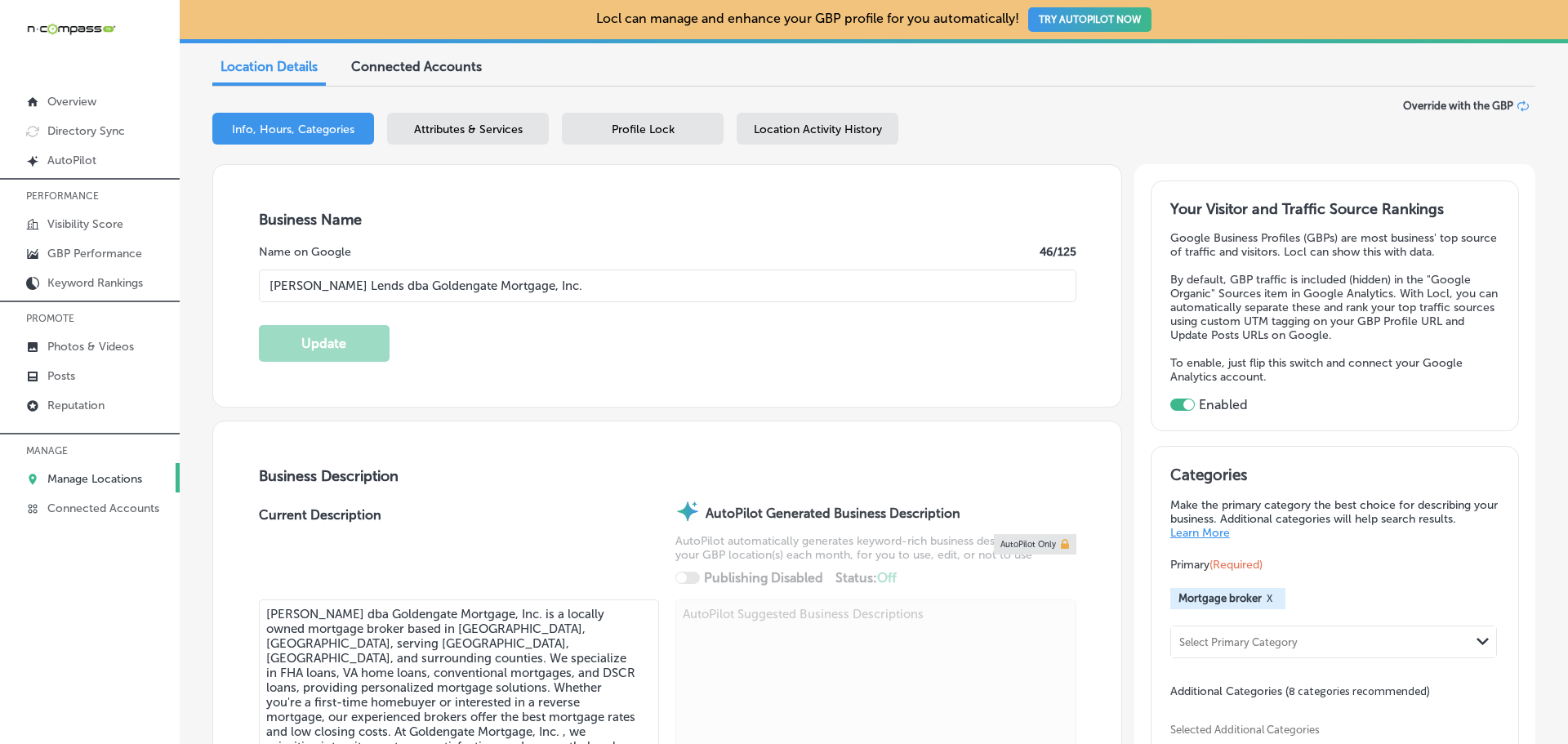
scroll to position [82, 0]
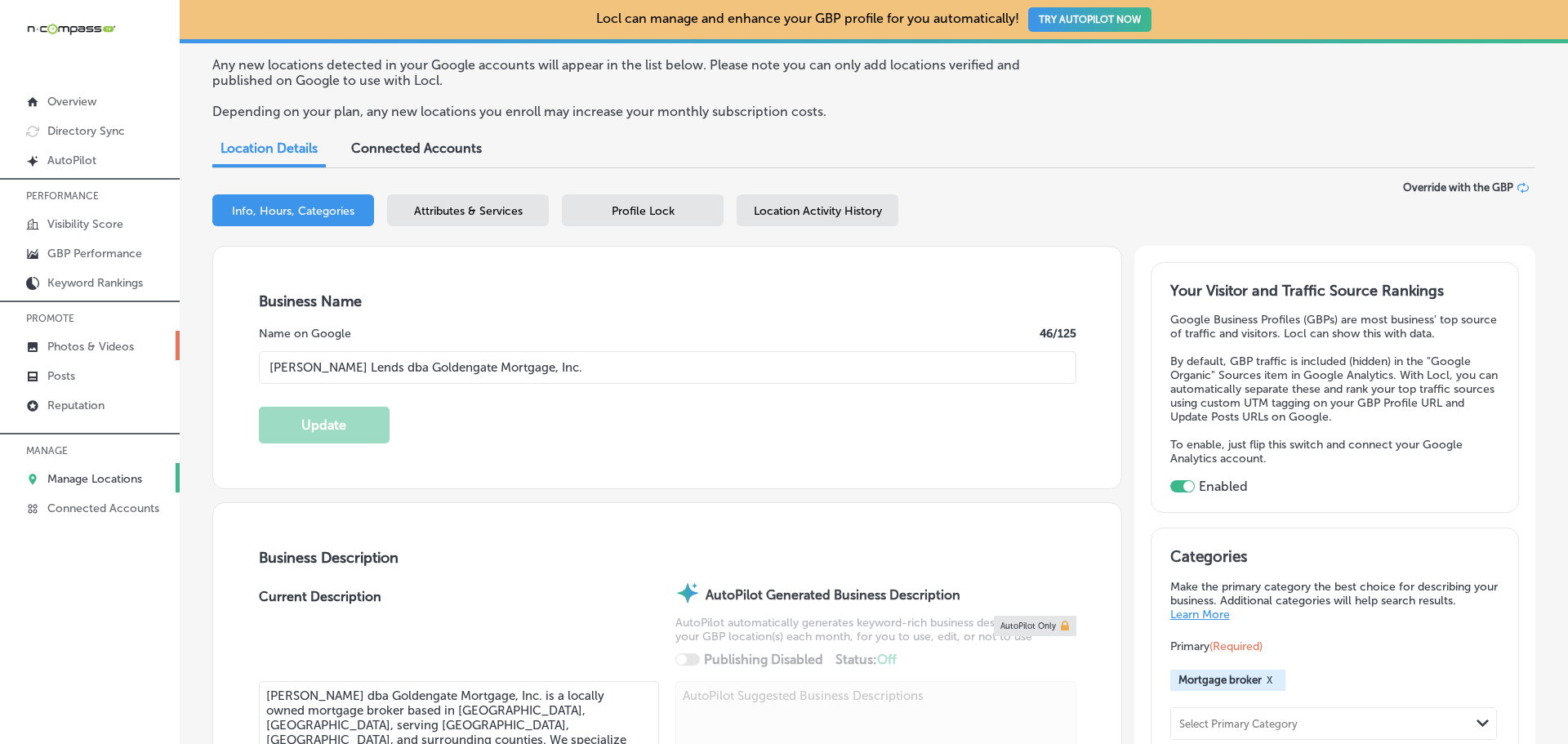
drag, startPoint x: 596, startPoint y: 370, endPoint x: 160, endPoint y: 358, distance: 436.2
click at [160, 358] on div "iconmonstr-menu-thin copy Created with Sketch. Overview Directory Sync Created …" at bounding box center [784, 372] width 1568 height 744
type input "omaha junk removal"
click at [104, 474] on p "Manage Locations" at bounding box center [95, 478] width 95 height 14
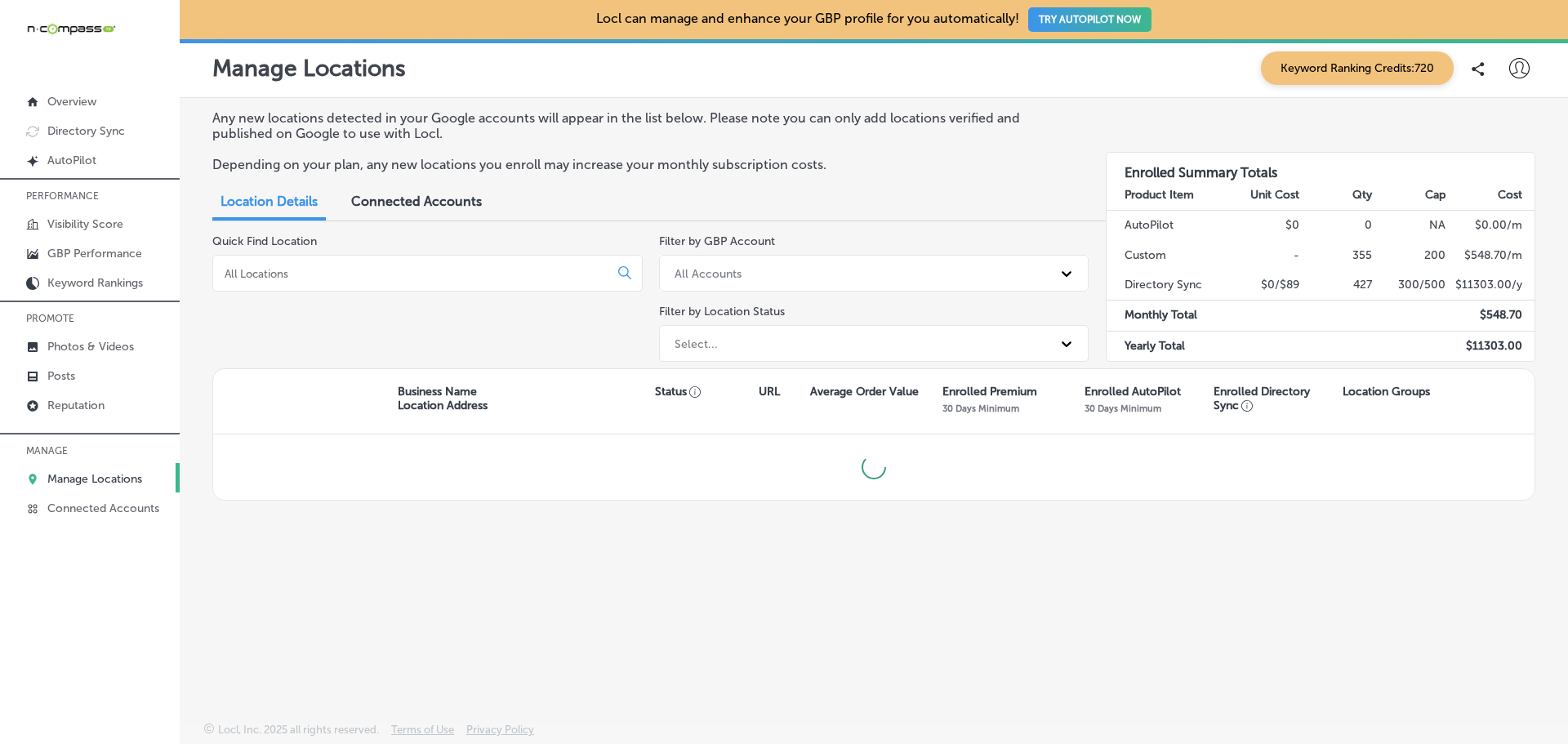
click at [326, 276] on input at bounding box center [414, 273] width 382 height 15
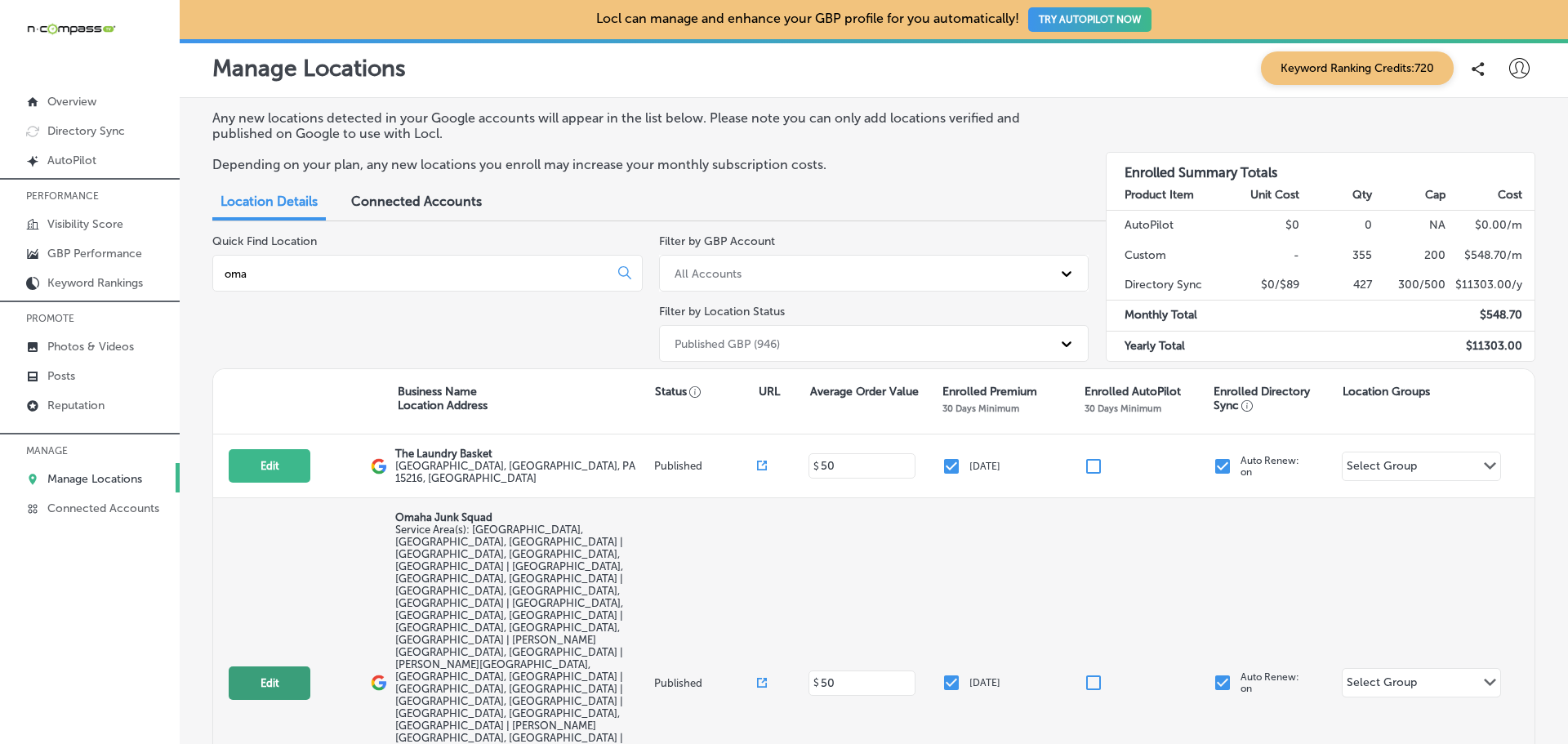
type input "oma"
click at [267, 666] on button "Edit" at bounding box center [270, 683] width 82 height 33
select select "US"
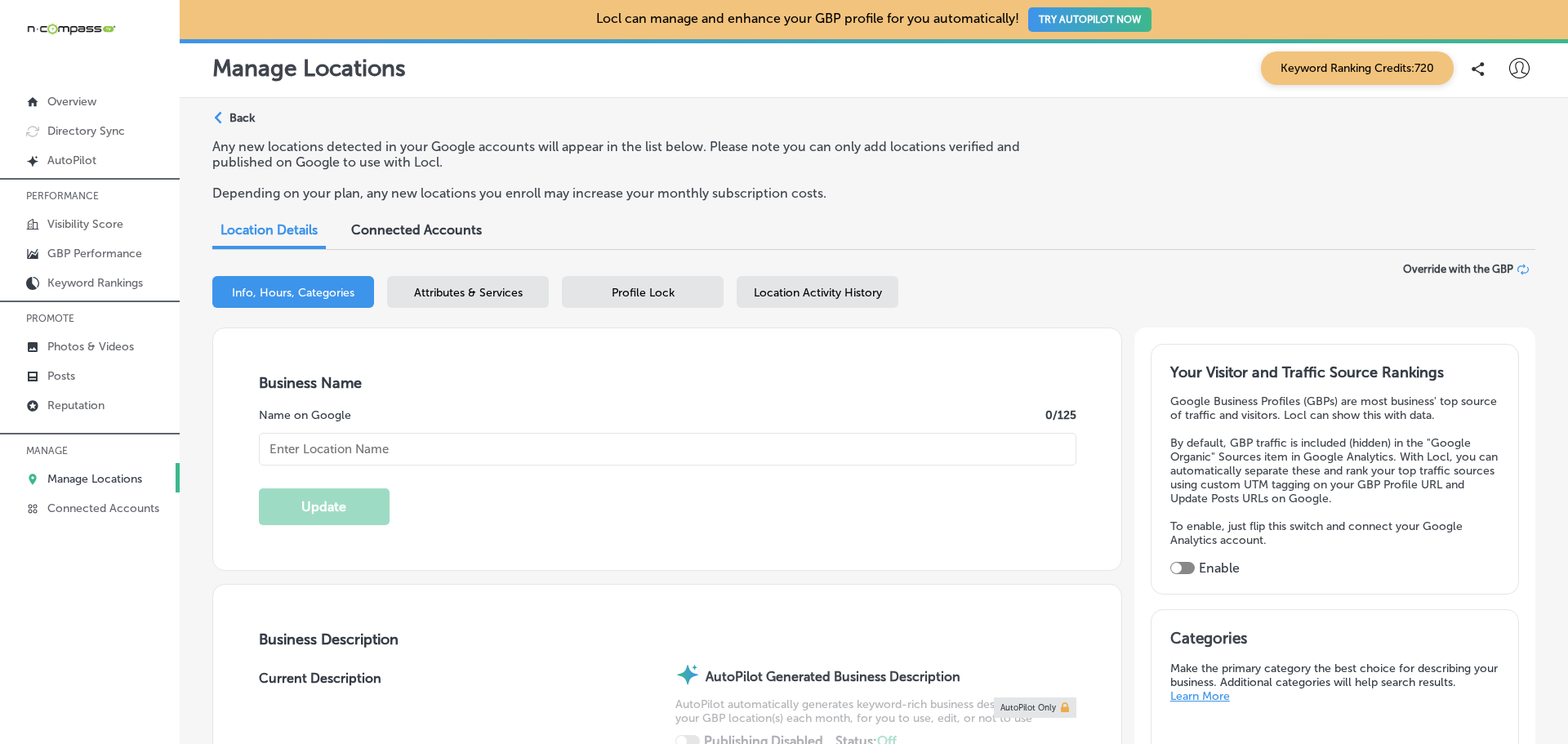
type input "Omaha Junk Squad"
checkbox input "true"
checkbox input "false"
type input "[STREET_ADDRESS]"
type input "[GEOGRAPHIC_DATA]"
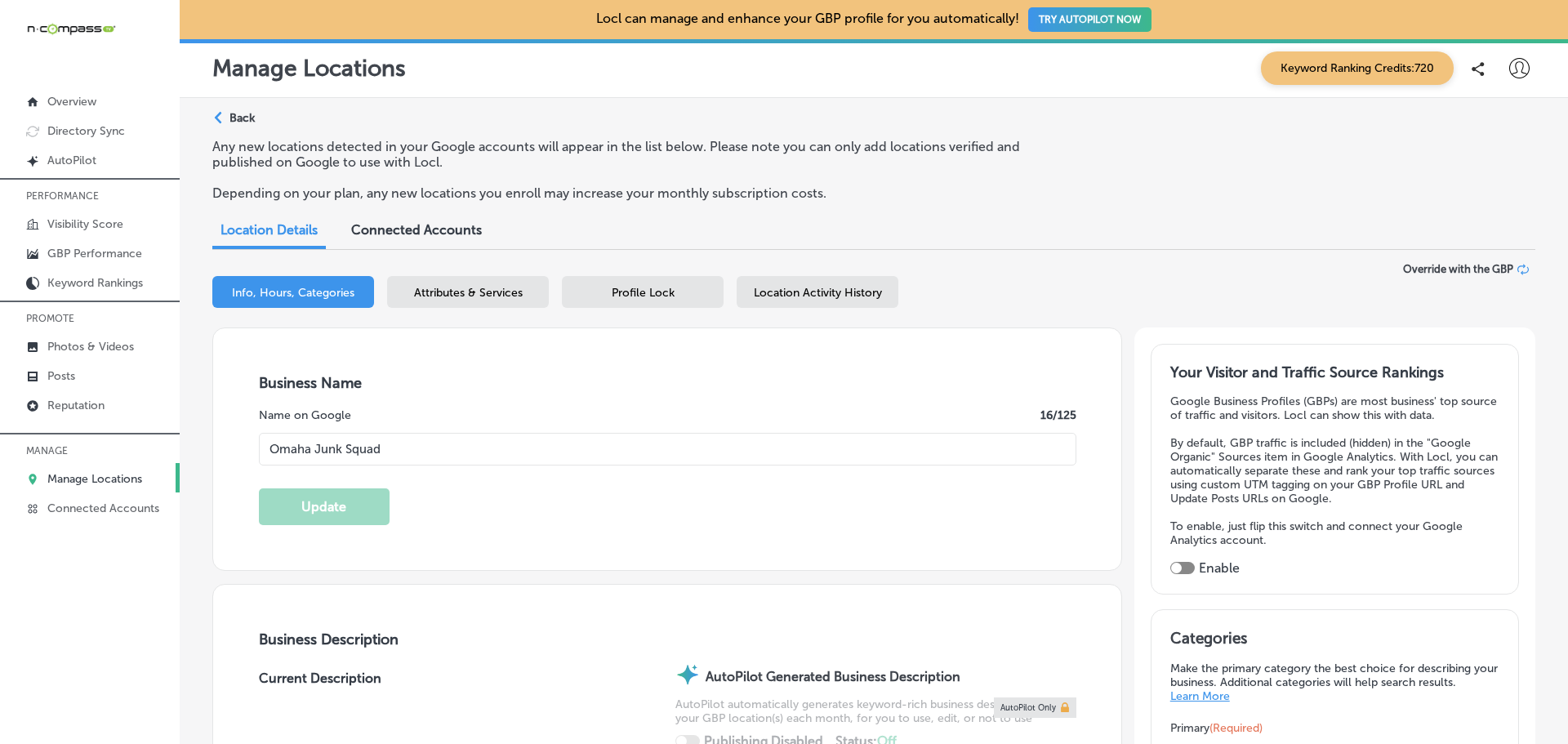
type input "68134"
type input "US"
type input "[URL][DOMAIN_NAME]"
type textarea "Omaha Junk Squad is your go-to junk removal company serving the [GEOGRAPHIC_DAT…"
type input "[PHONE_NUMBER]"
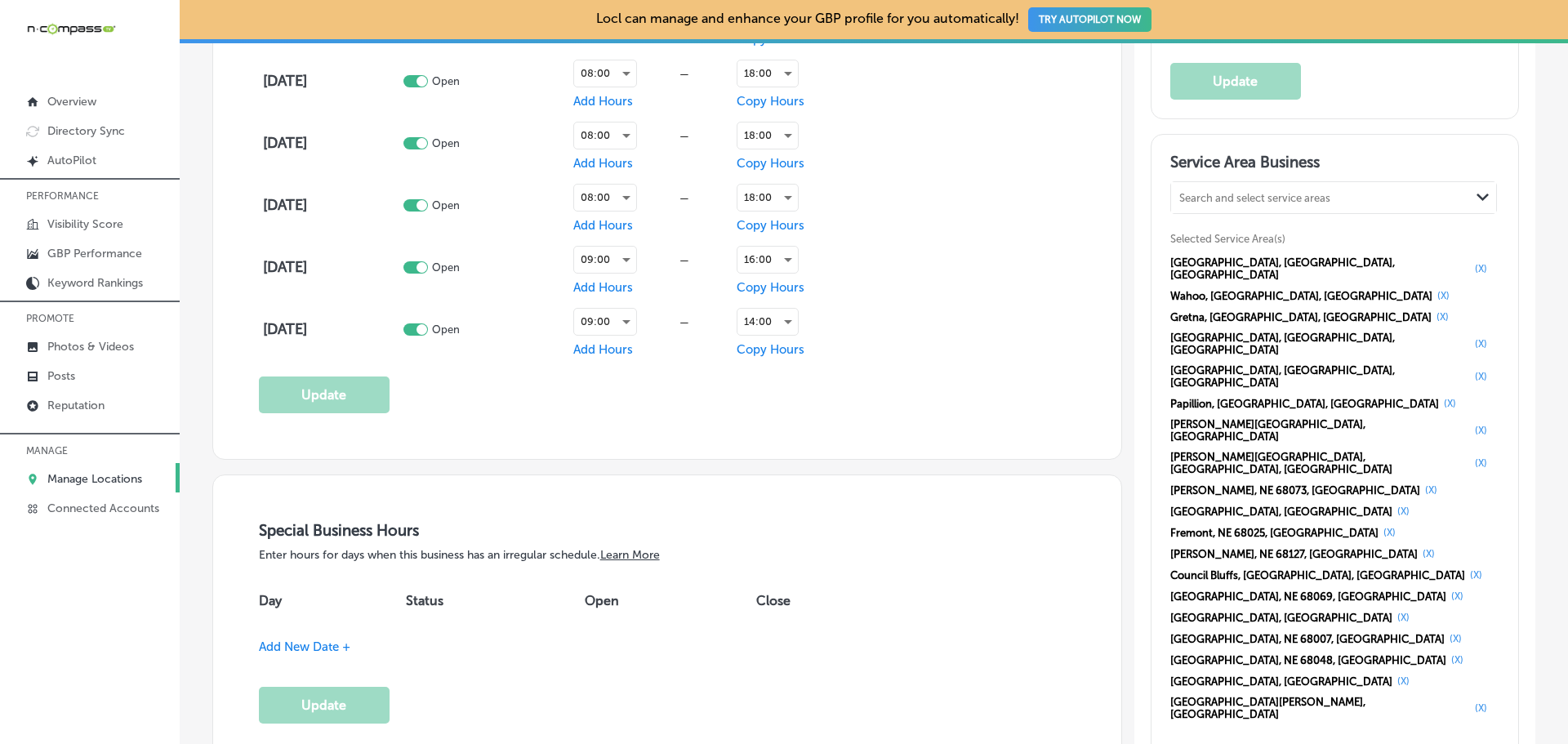
scroll to position [1306, 0]
